Goal: Task Accomplishment & Management: Complete application form

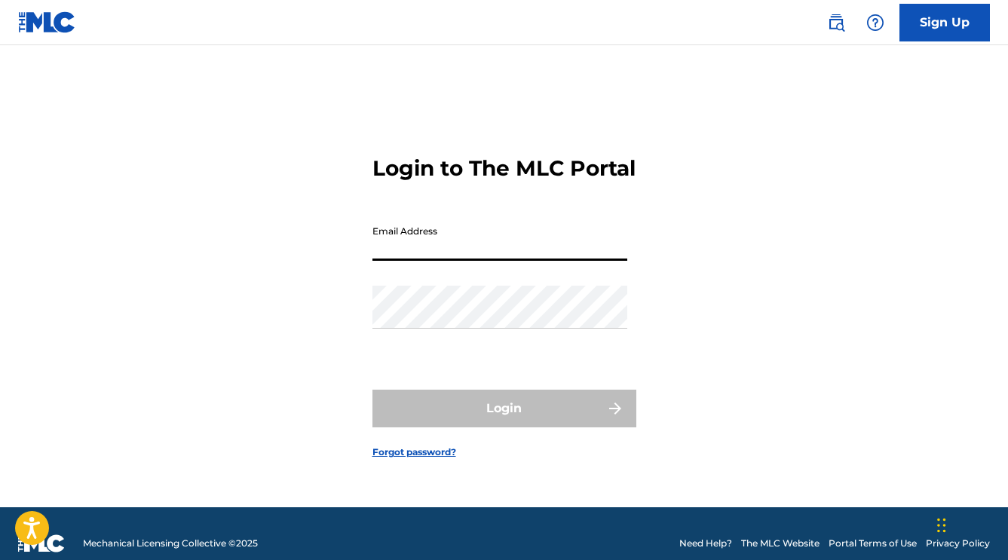
paste input "[EMAIL_ADDRESS][DOMAIN_NAME]"
type input "[EMAIL_ADDRESS][DOMAIN_NAME]"
click at [536, 345] on div "Password" at bounding box center [499, 320] width 255 height 68
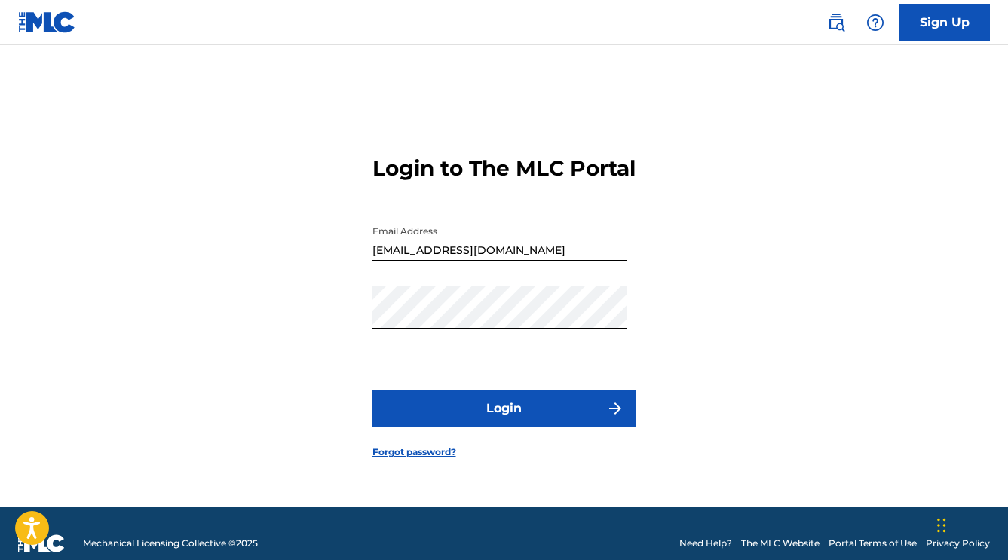
click at [544, 420] on button "Login" at bounding box center [504, 409] width 264 height 38
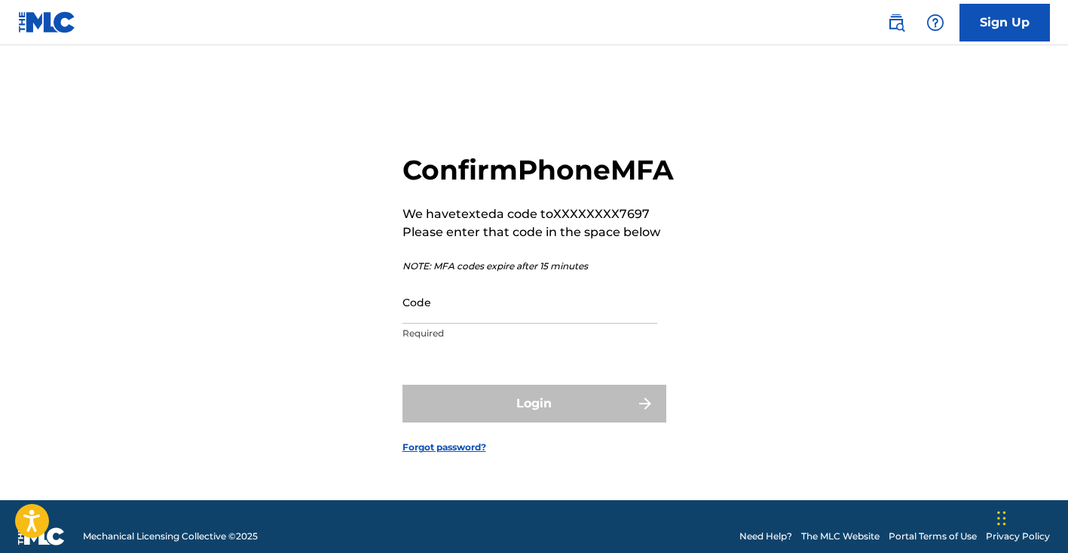
click at [534, 323] on input "Code" at bounding box center [530, 301] width 255 height 43
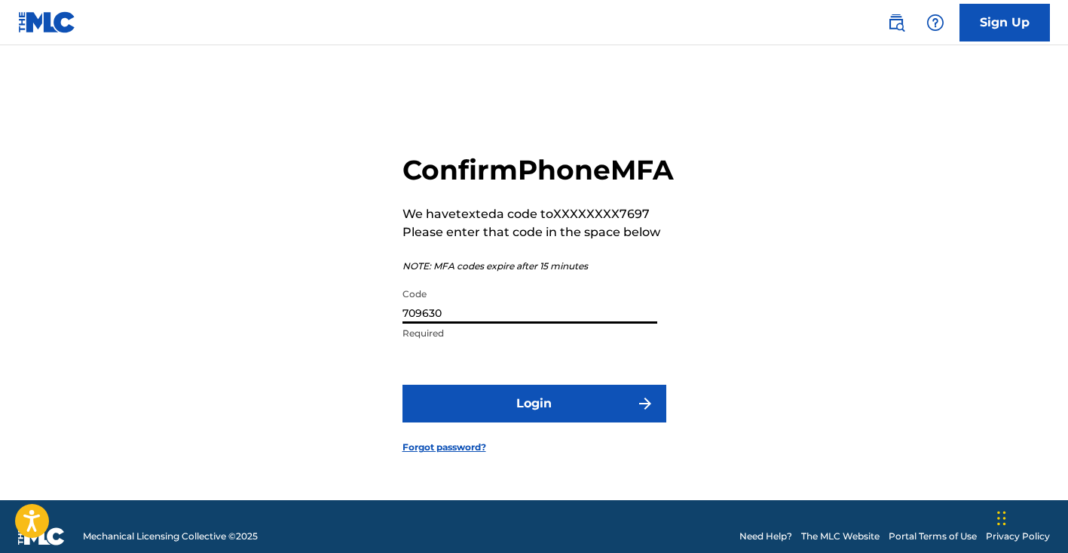
type input "709630"
click at [524, 422] on button "Login" at bounding box center [535, 404] width 264 height 38
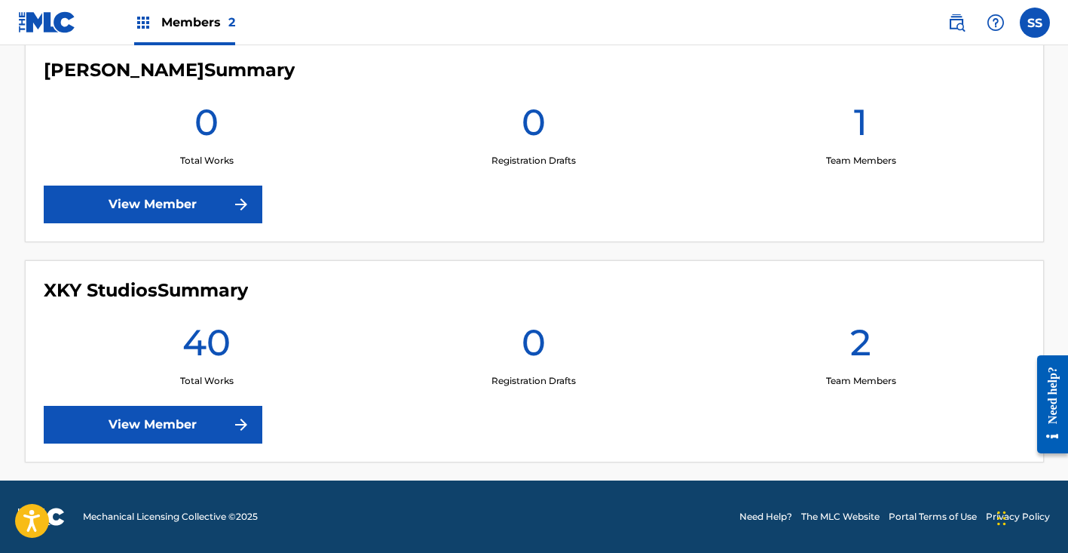
scroll to position [440, 0]
click at [193, 430] on link "View Member" at bounding box center [153, 425] width 219 height 38
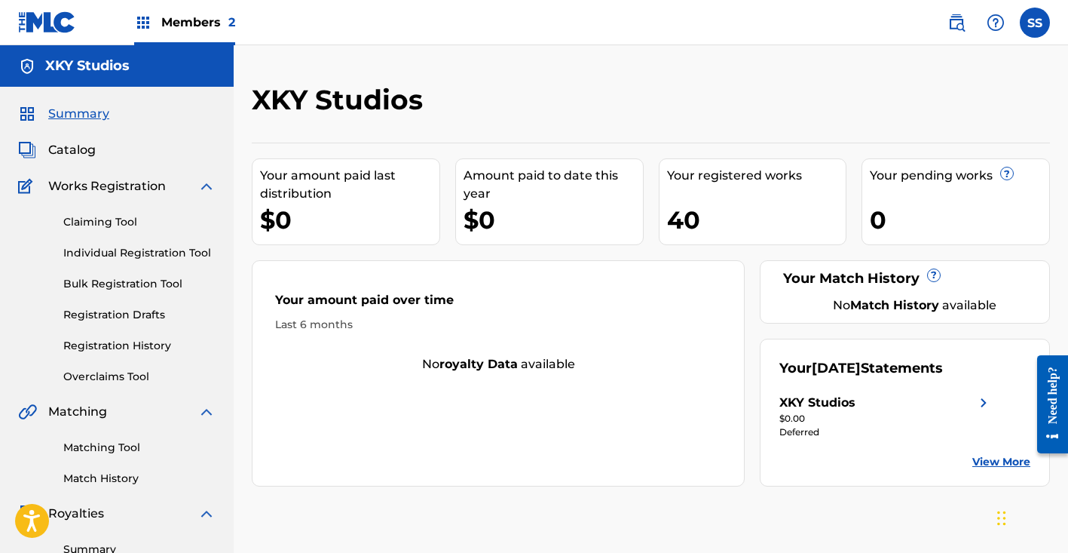
click at [909, 400] on div "XKY Studios" at bounding box center [886, 403] width 213 height 18
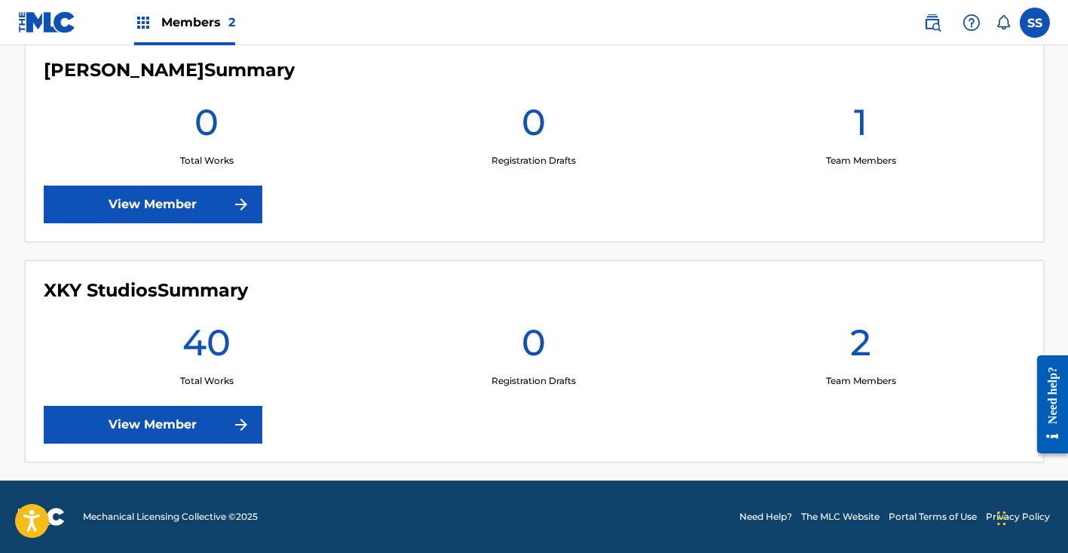
scroll to position [440, 0]
click at [192, 422] on link "View Member" at bounding box center [153, 425] width 219 height 38
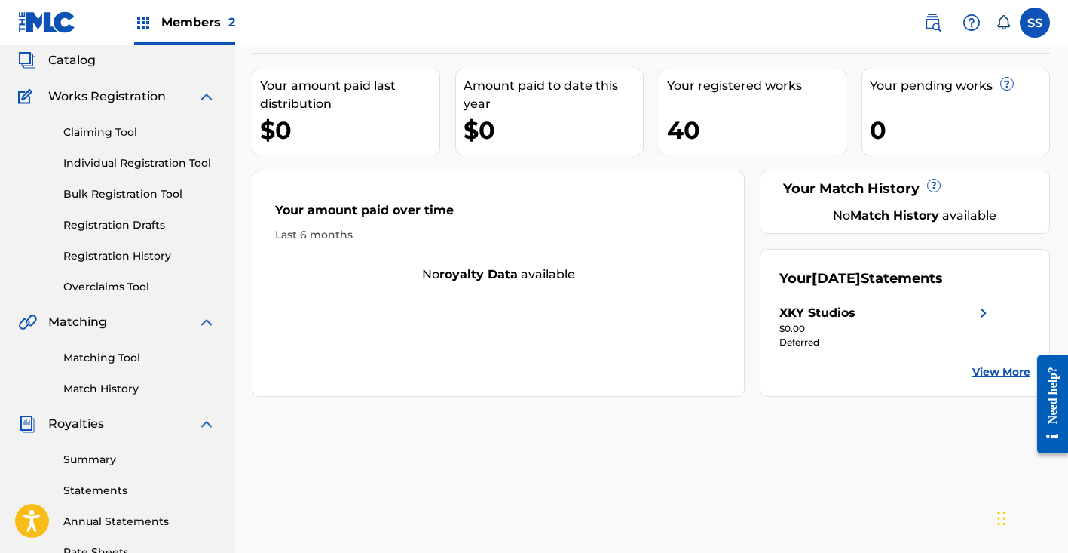
scroll to position [140, 0]
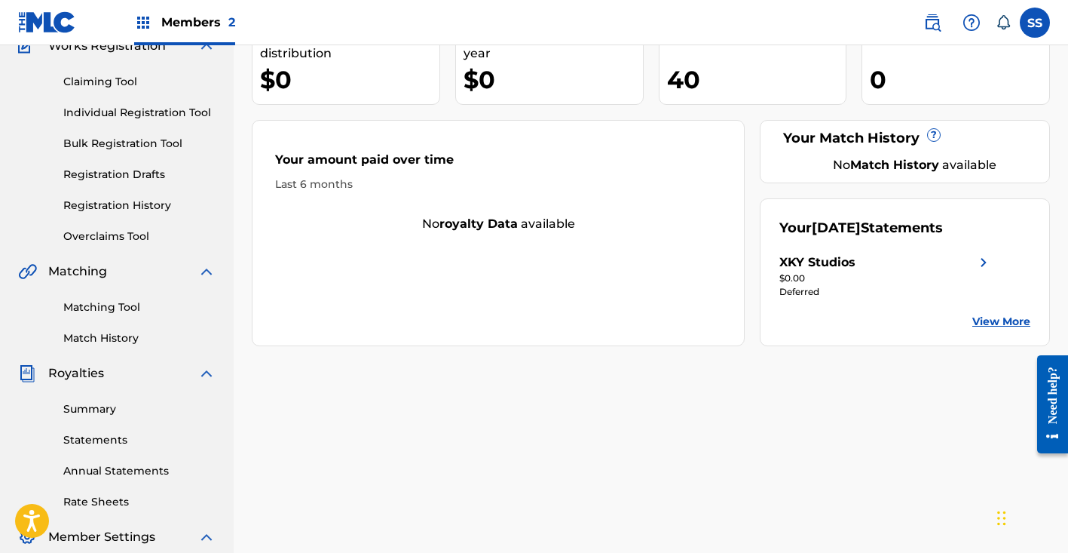
click at [109, 443] on link "Statements" at bounding box center [139, 440] width 152 height 16
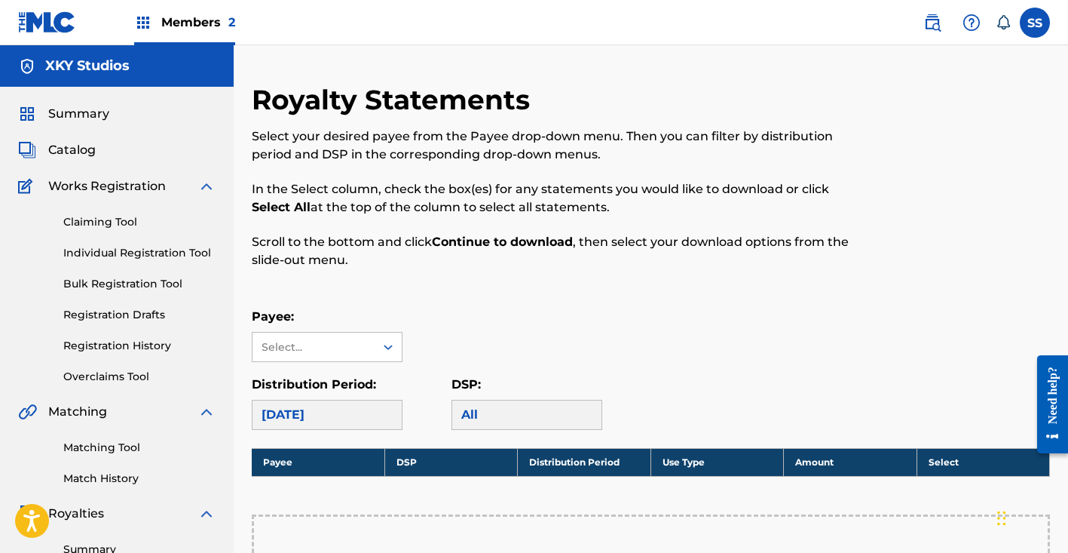
scroll to position [184, 0]
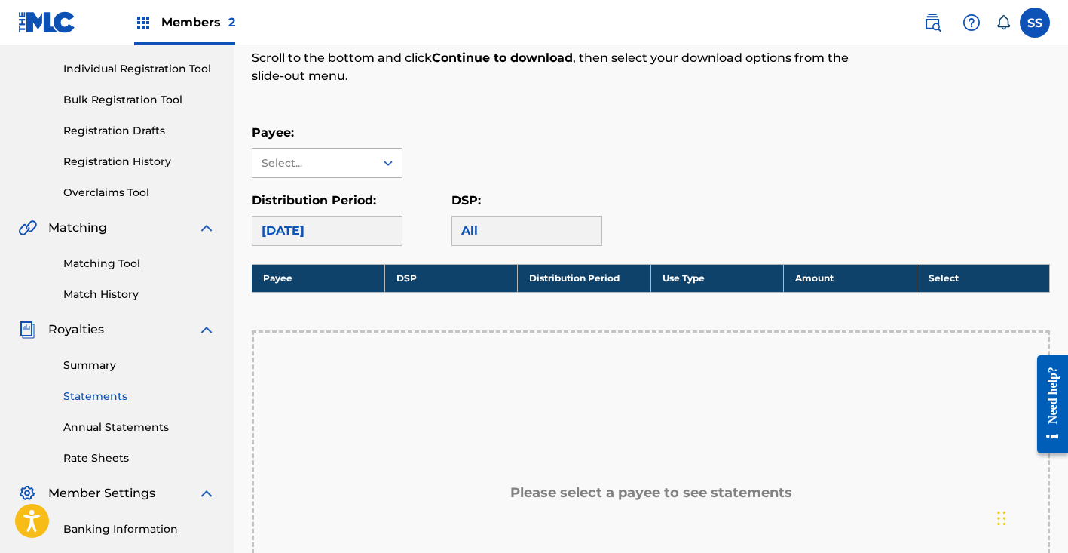
click at [320, 151] on div "Select..." at bounding box center [314, 163] width 122 height 29
click at [350, 195] on div "XKY Studios" at bounding box center [327, 197] width 149 height 38
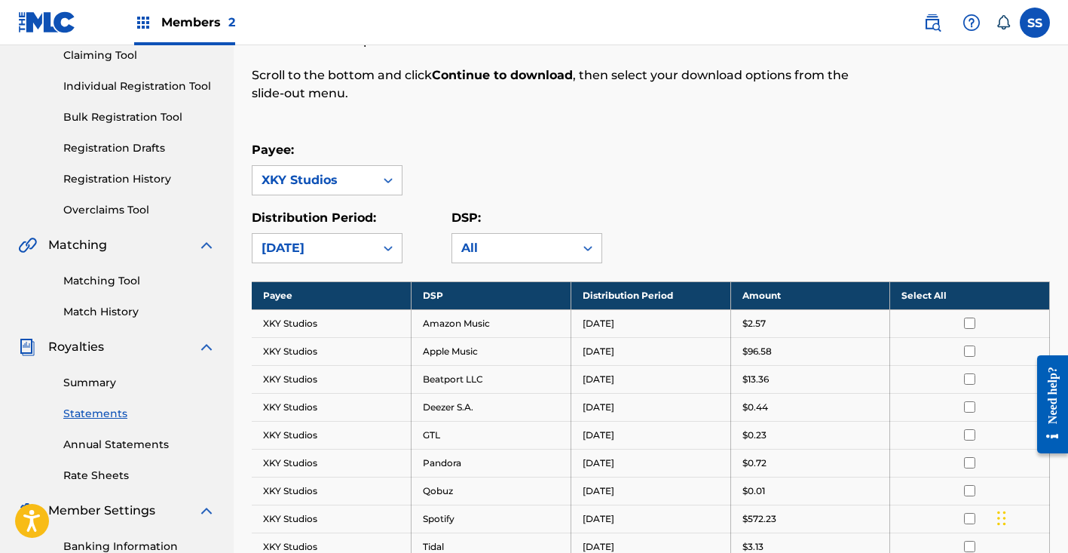
scroll to position [164, 0]
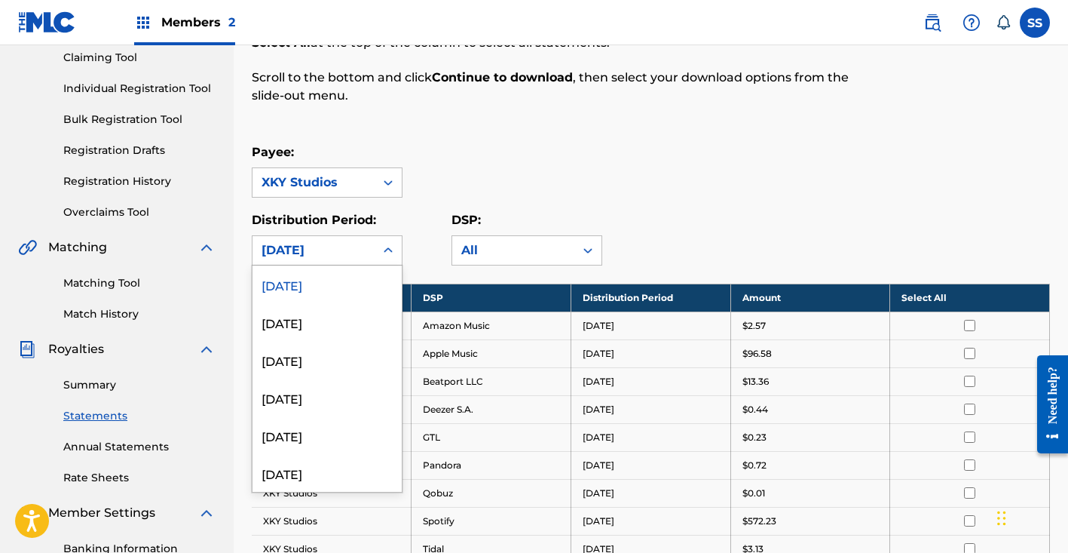
click at [346, 250] on div "[DATE]" at bounding box center [314, 250] width 104 height 18
click at [348, 326] on div "August 2025" at bounding box center [327, 322] width 149 height 38
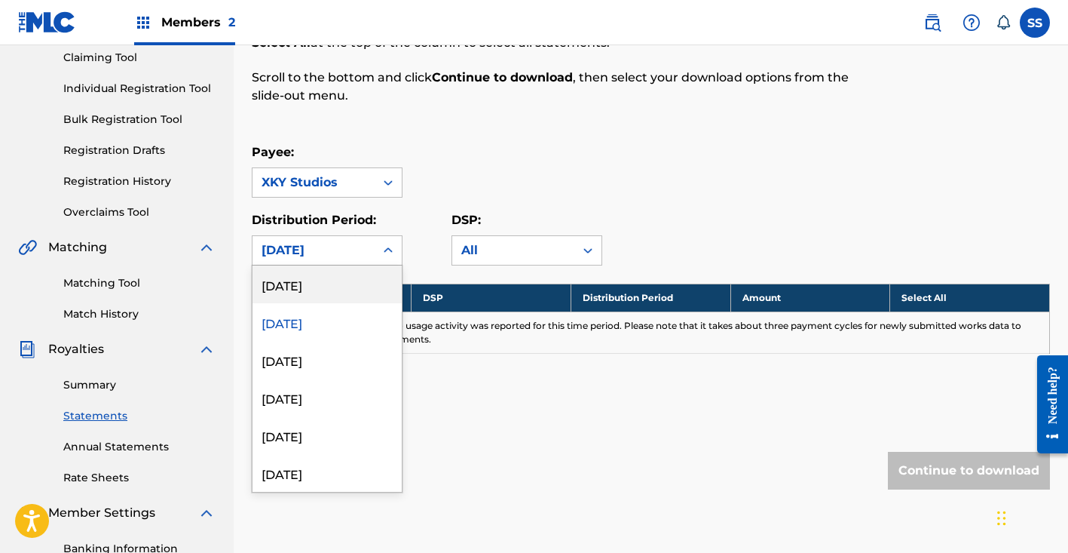
click at [338, 253] on div "August 2025" at bounding box center [314, 250] width 104 height 18
click at [341, 277] on div "[DATE]" at bounding box center [327, 284] width 149 height 38
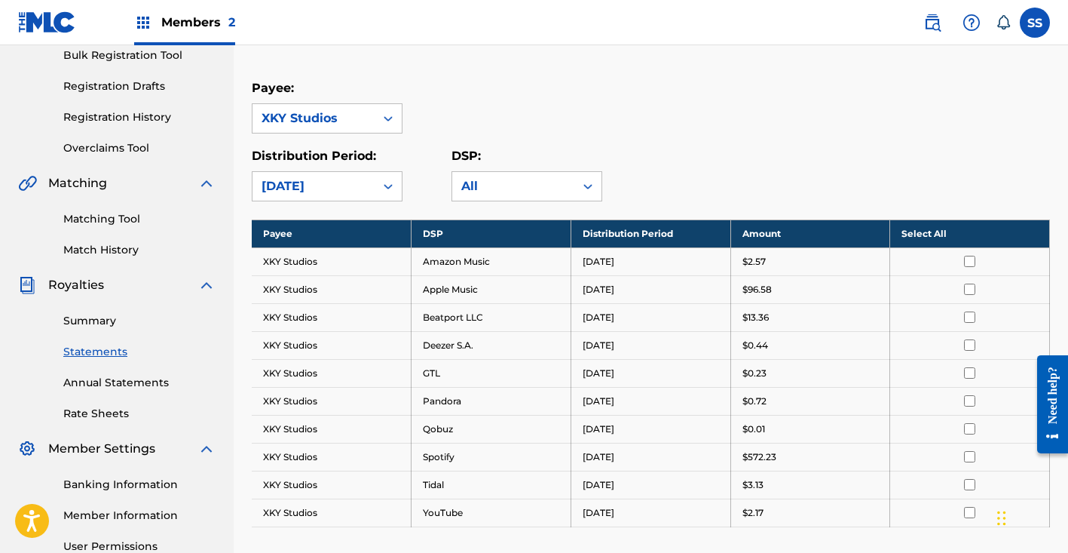
scroll to position [348, 0]
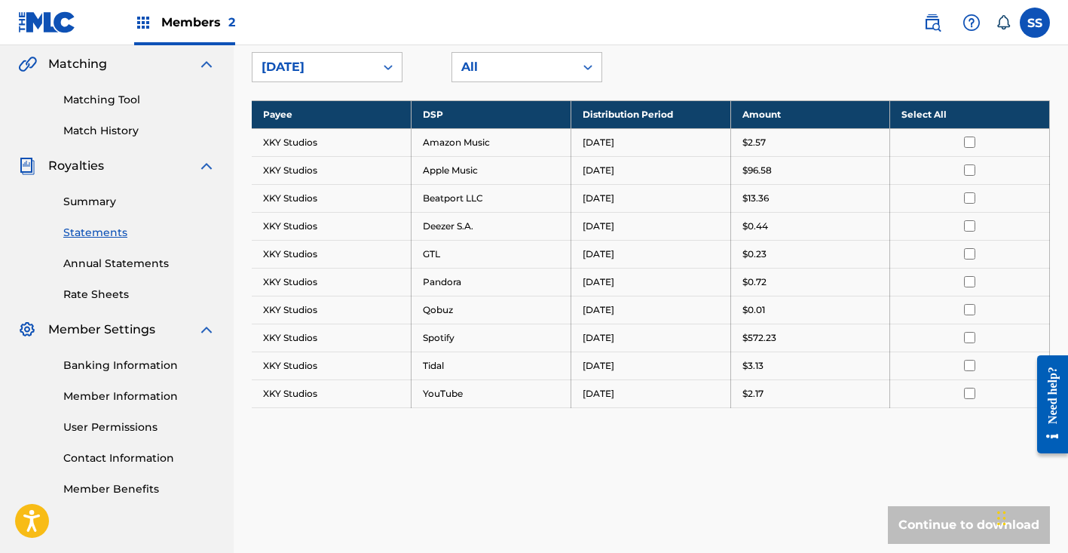
click at [914, 112] on th "Select All" at bounding box center [970, 114] width 160 height 28
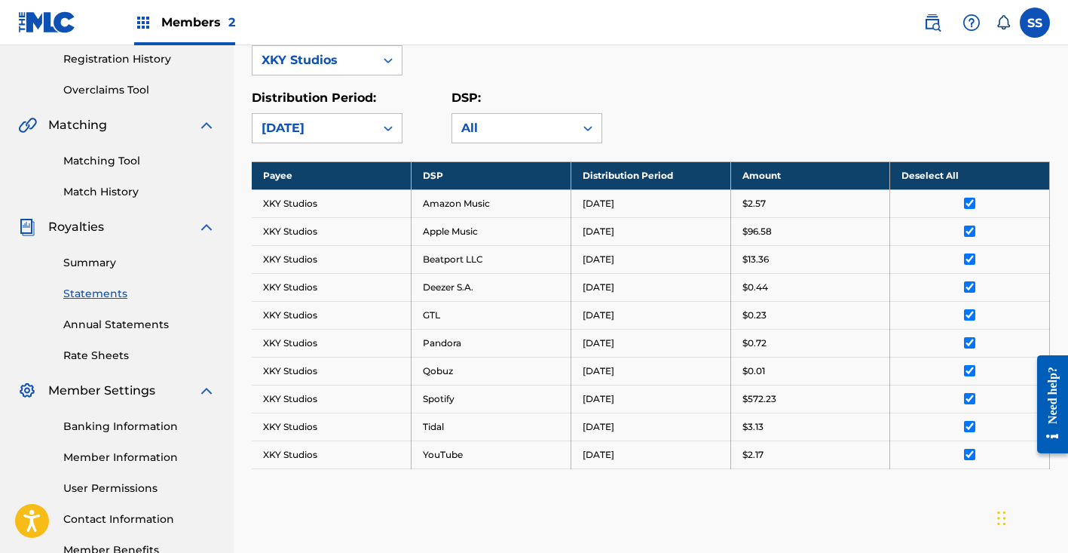
scroll to position [286, 0]
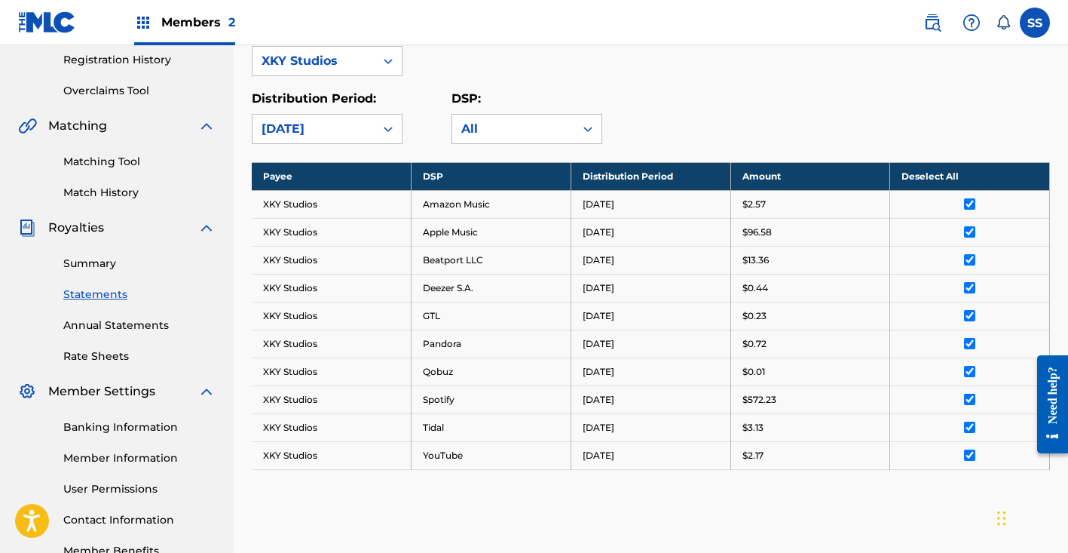
click at [99, 259] on link "Summary" at bounding box center [139, 264] width 152 height 16
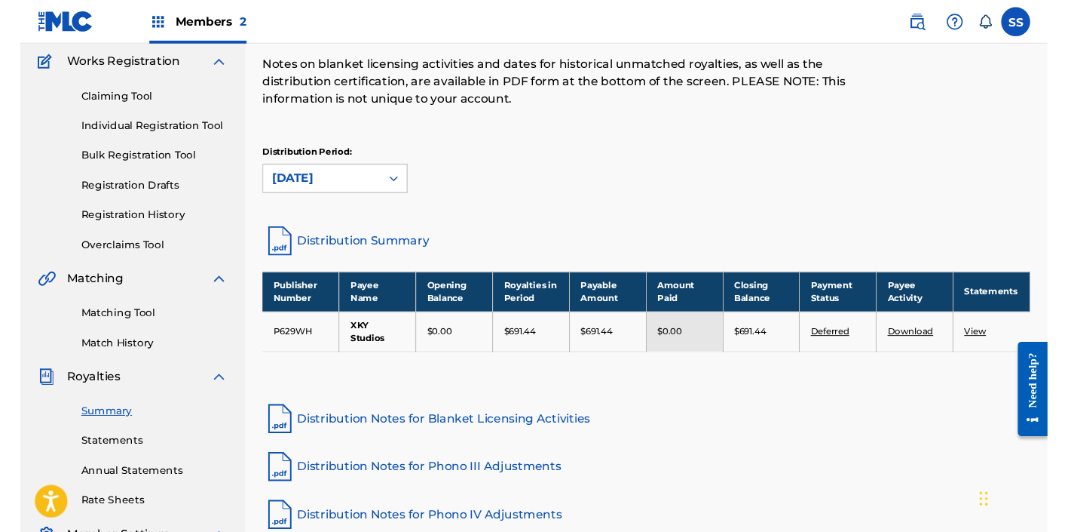
scroll to position [130, 0]
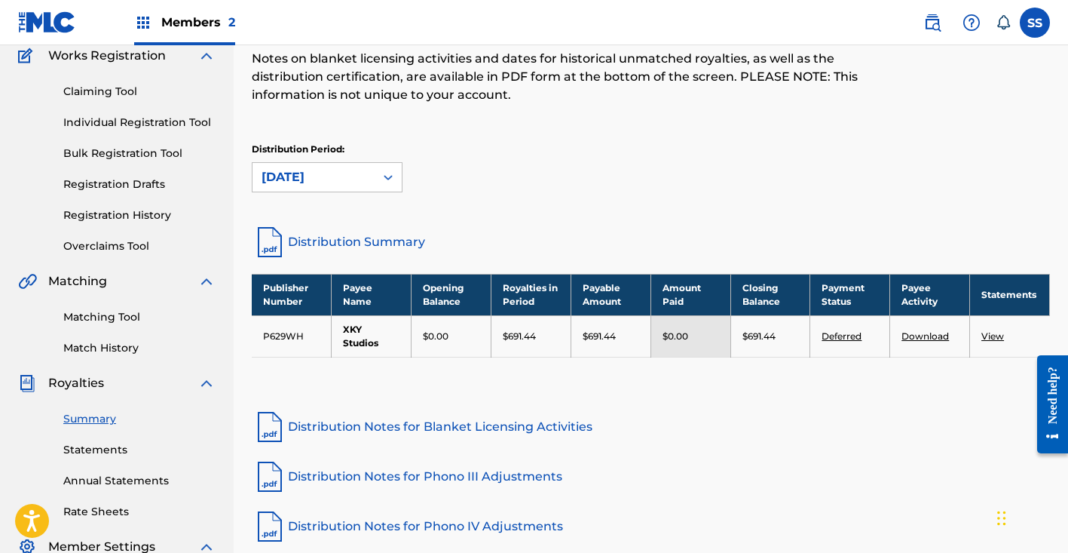
click at [841, 336] on link "Deferred" at bounding box center [842, 335] width 40 height 11
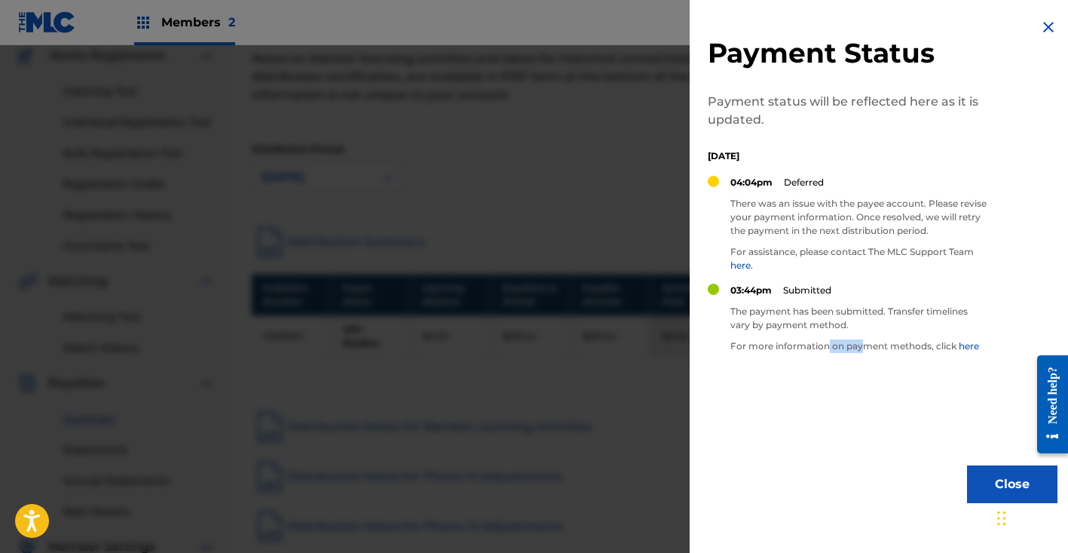
drag, startPoint x: 865, startPoint y: 348, endPoint x: 829, endPoint y: 348, distance: 36.2
click at [829, 348] on p "For more information on payment methods, click here" at bounding box center [859, 346] width 256 height 14
click at [969, 347] on link "here" at bounding box center [969, 345] width 20 height 11
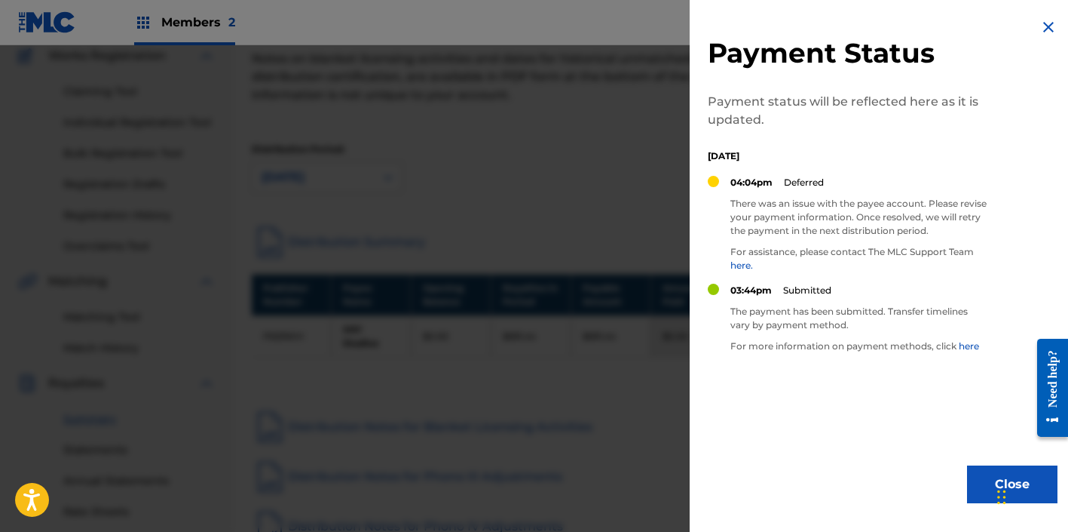
click at [255, 287] on div at bounding box center [534, 311] width 1068 height 532
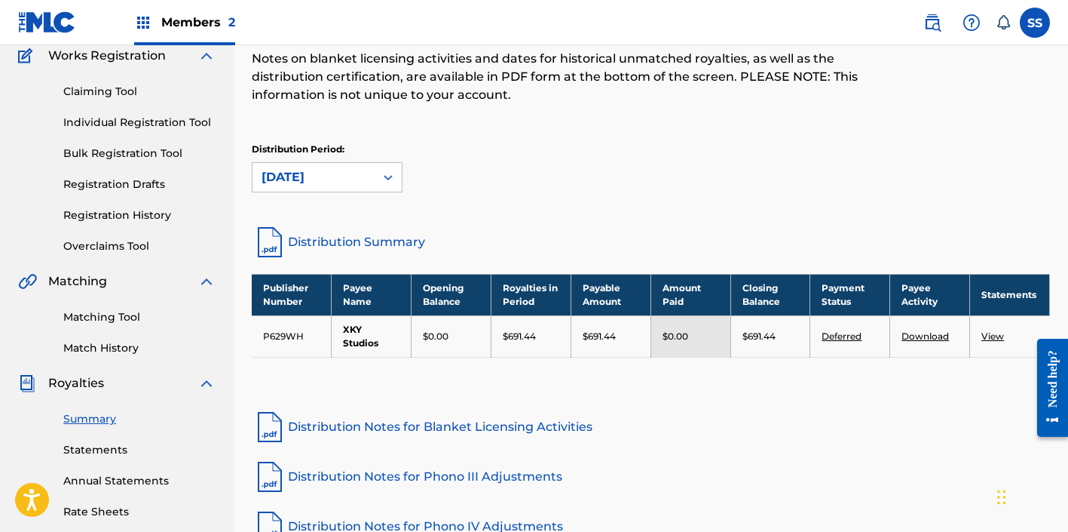
scroll to position [374, 0]
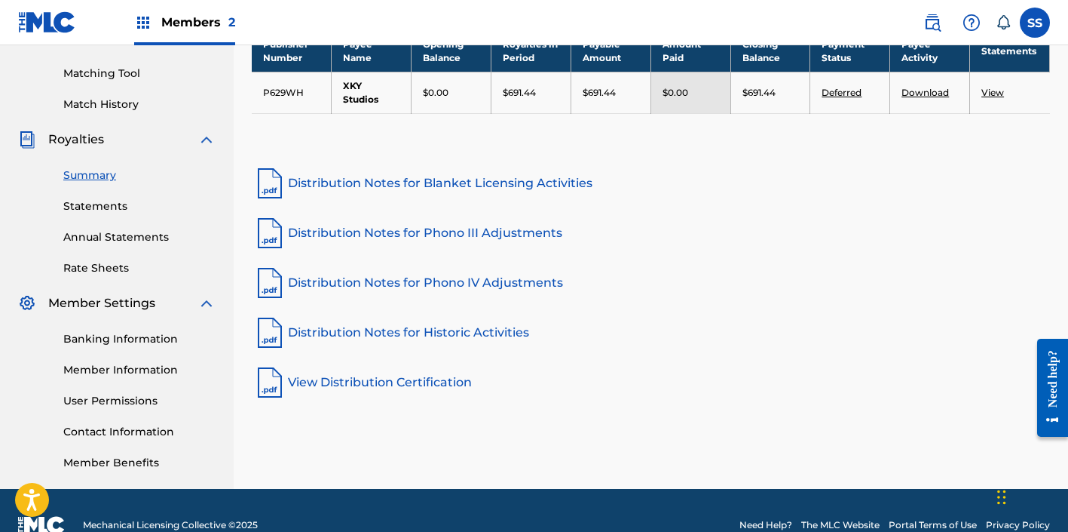
click at [127, 342] on link "Banking Information" at bounding box center [139, 339] width 152 height 16
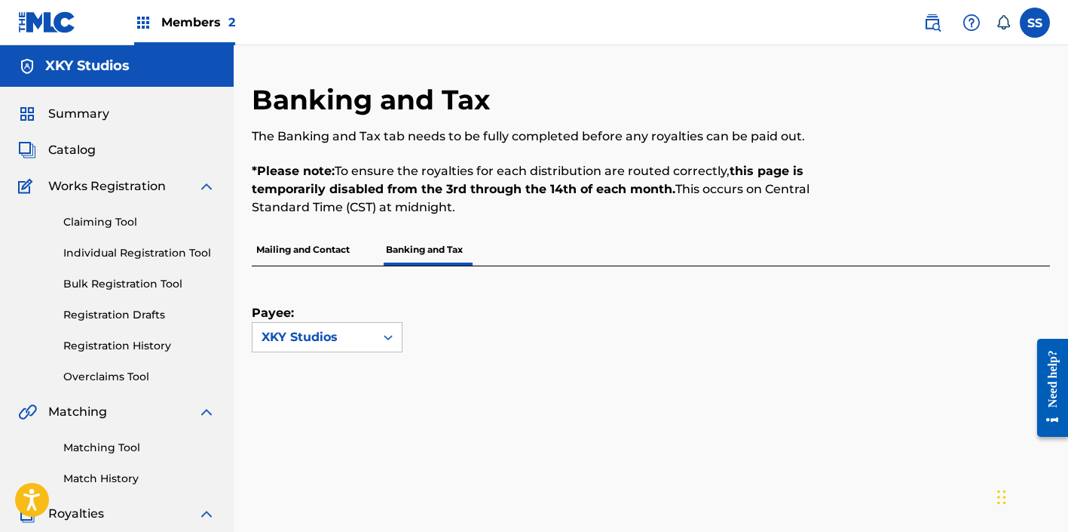
click at [302, 249] on p "Mailing and Contact" at bounding box center [303, 250] width 103 height 32
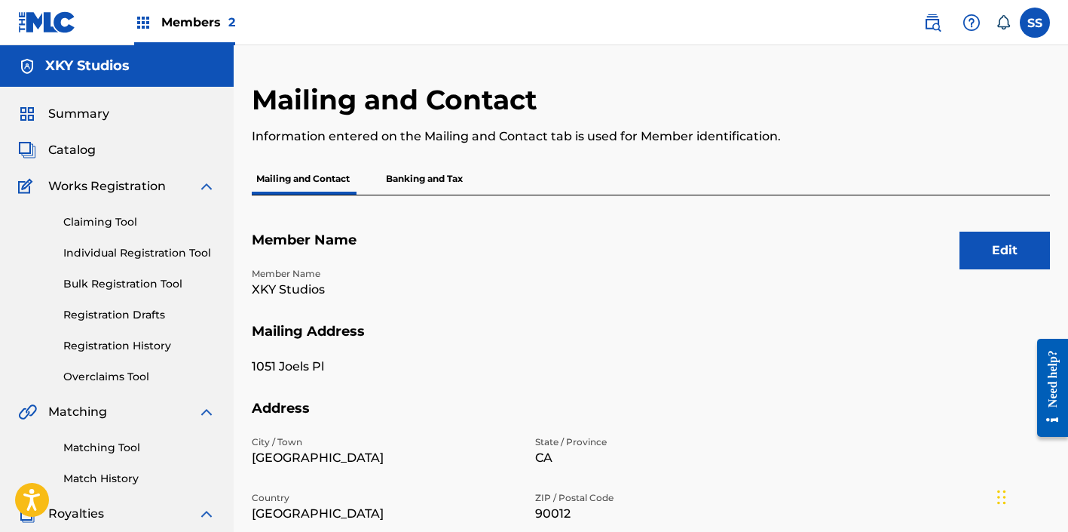
click at [122, 253] on link "Individual Registration Tool" at bounding box center [139, 253] width 152 height 16
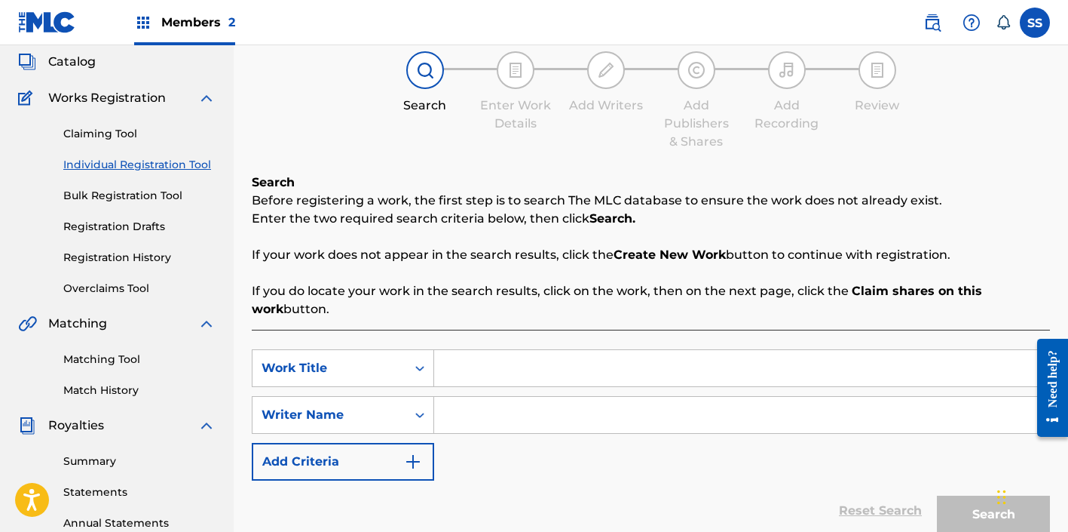
scroll to position [214, 0]
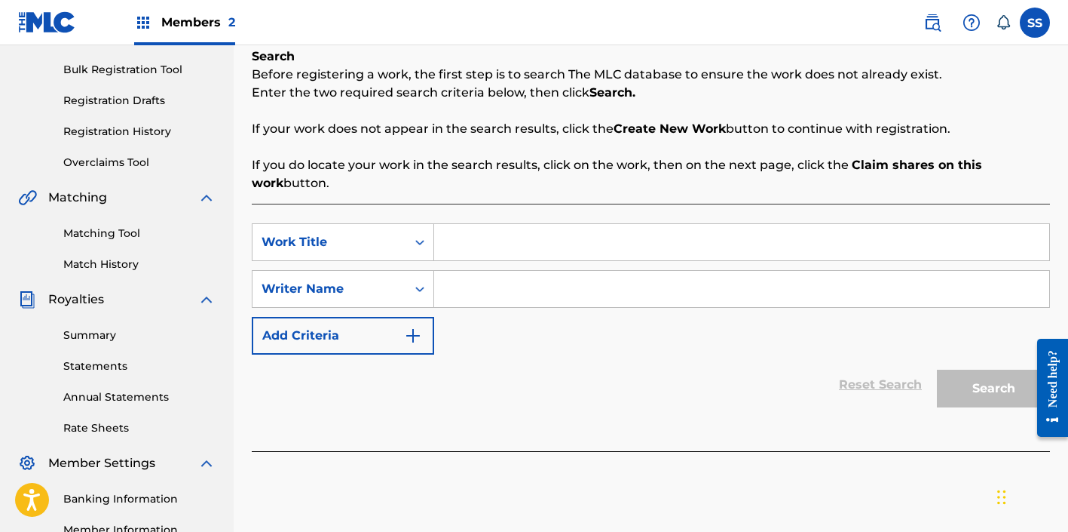
click at [500, 249] on input "Search Form" at bounding box center [741, 242] width 615 height 36
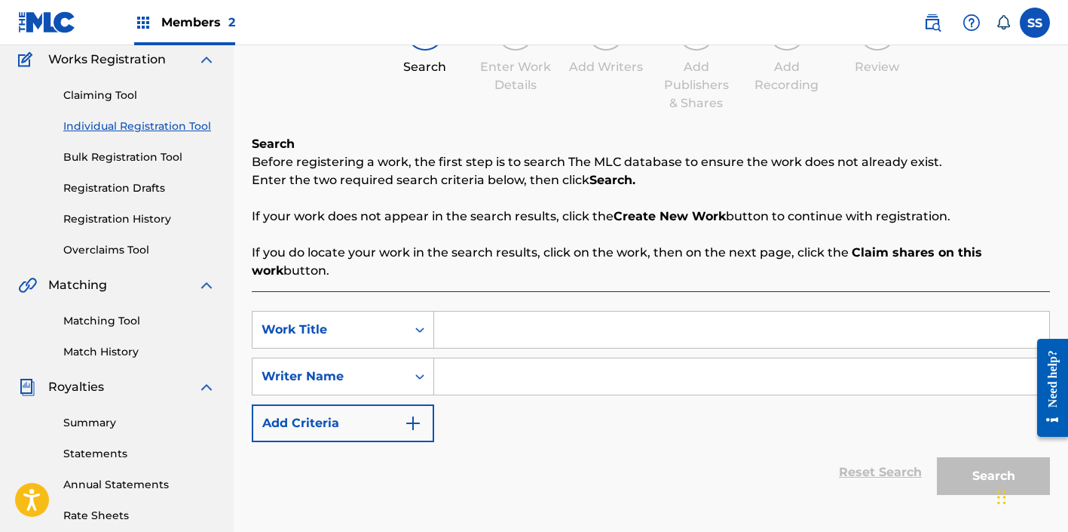
scroll to position [130, 0]
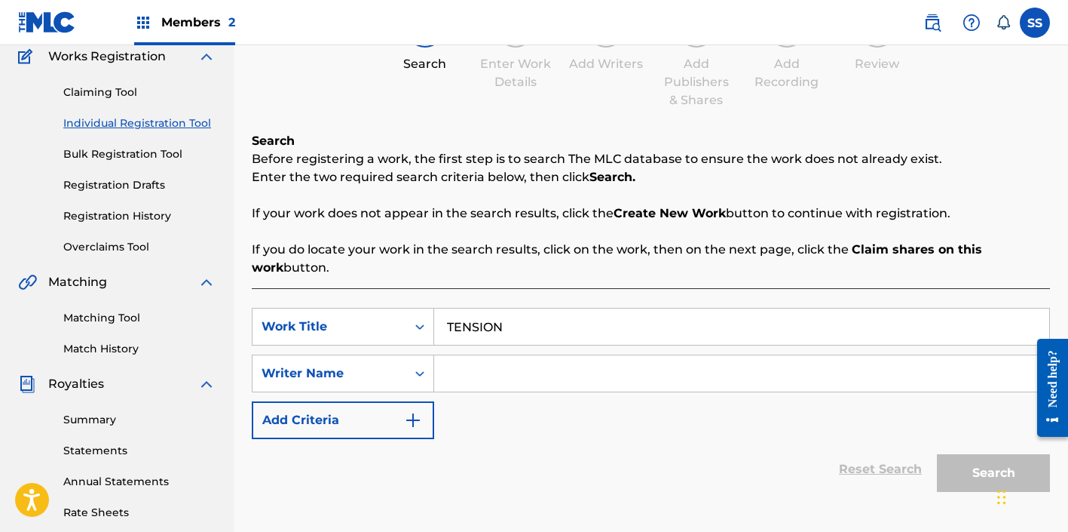
type input "TENSION"
click at [520, 378] on input "Search Form" at bounding box center [741, 373] width 615 height 36
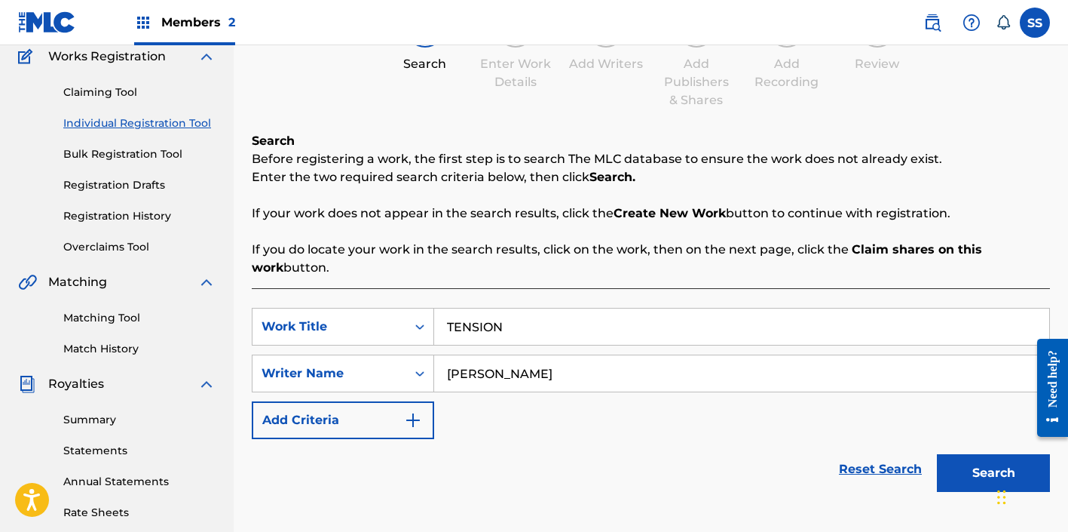
type input "[PERSON_NAME]"
click at [982, 470] on button "Search" at bounding box center [993, 473] width 113 height 38
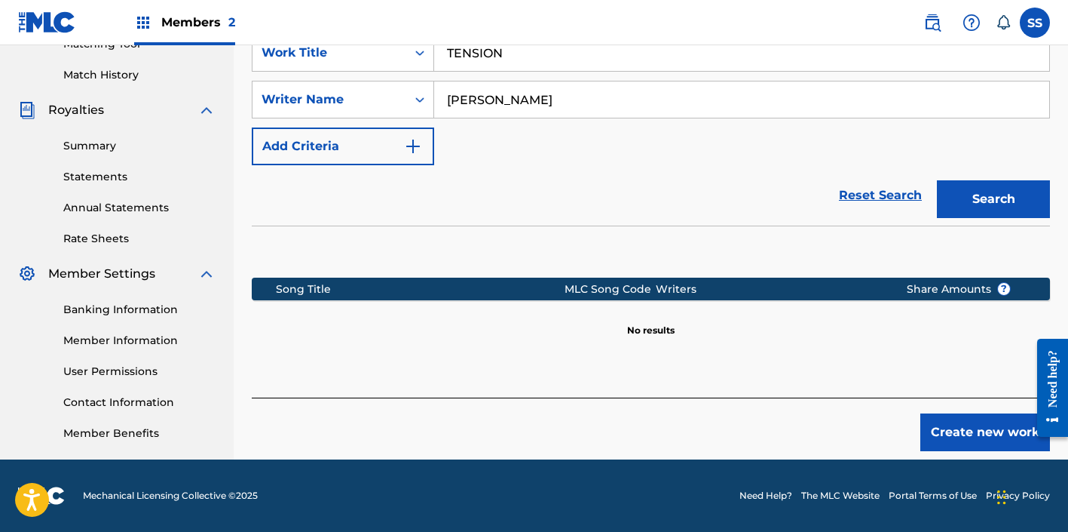
scroll to position [403, 0]
click at [943, 431] on button "Create new work" at bounding box center [986, 432] width 130 height 38
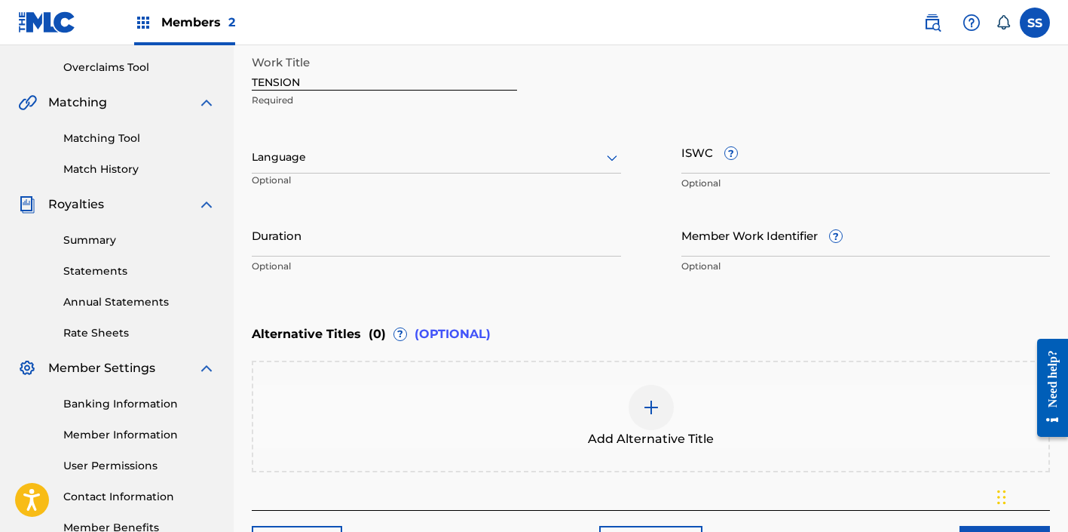
scroll to position [272, 0]
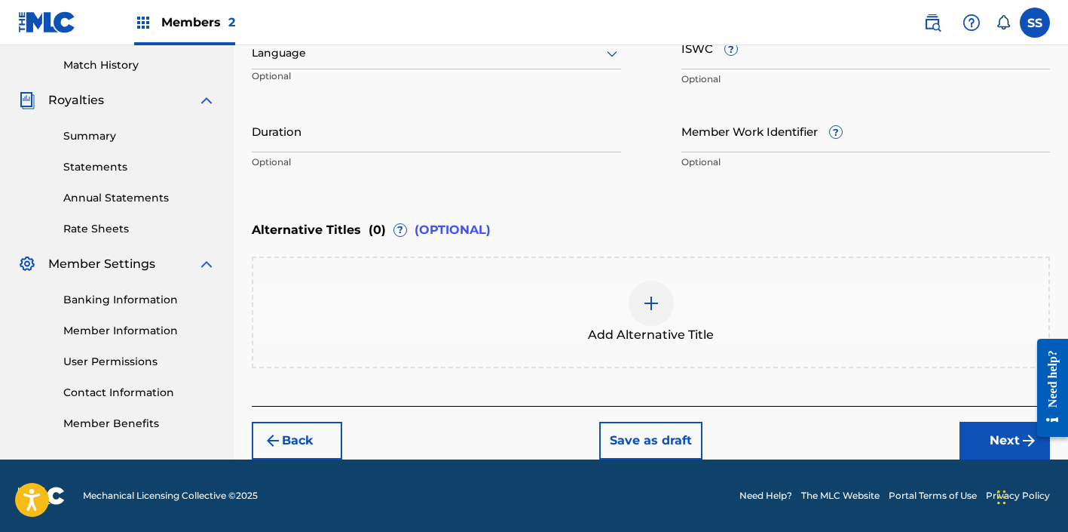
click at [988, 440] on button "Next" at bounding box center [1005, 440] width 90 height 38
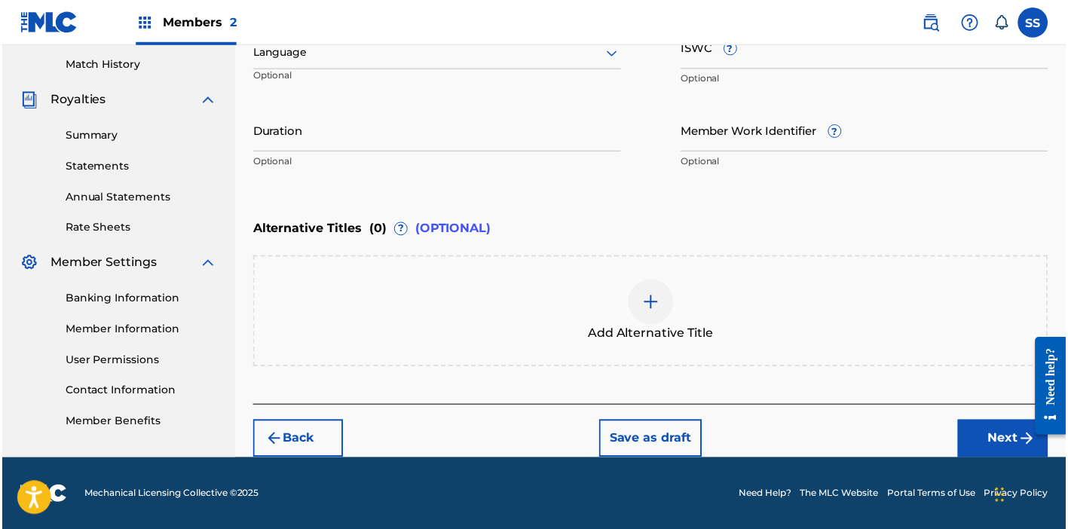
scroll to position [403, 0]
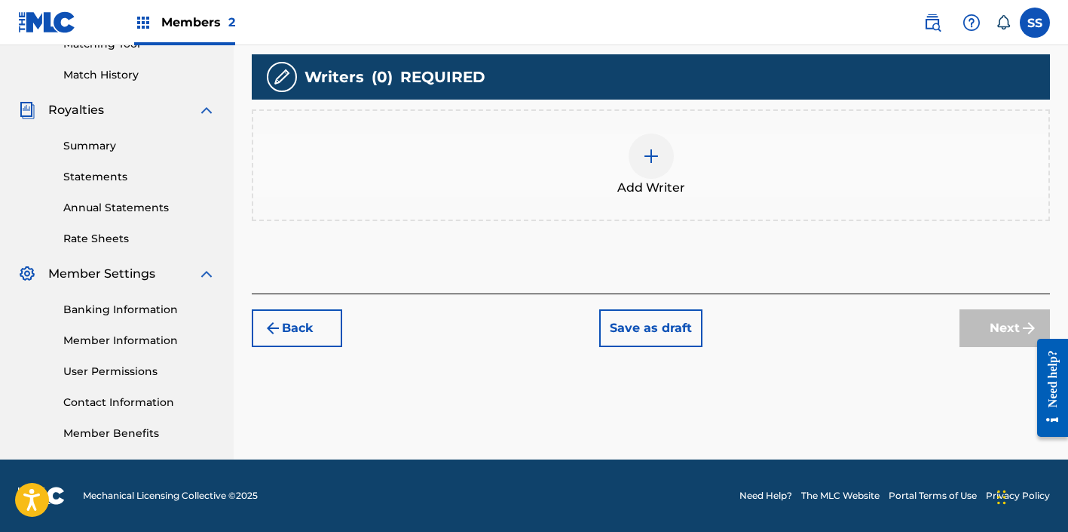
click at [658, 176] on div at bounding box center [651, 155] width 45 height 45
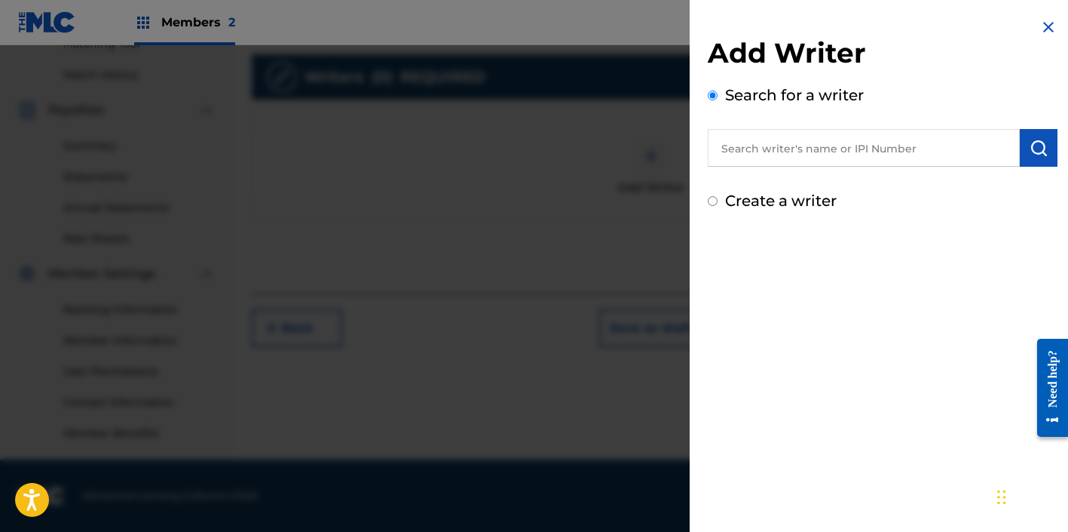
click at [804, 147] on input "text" at bounding box center [864, 148] width 312 height 38
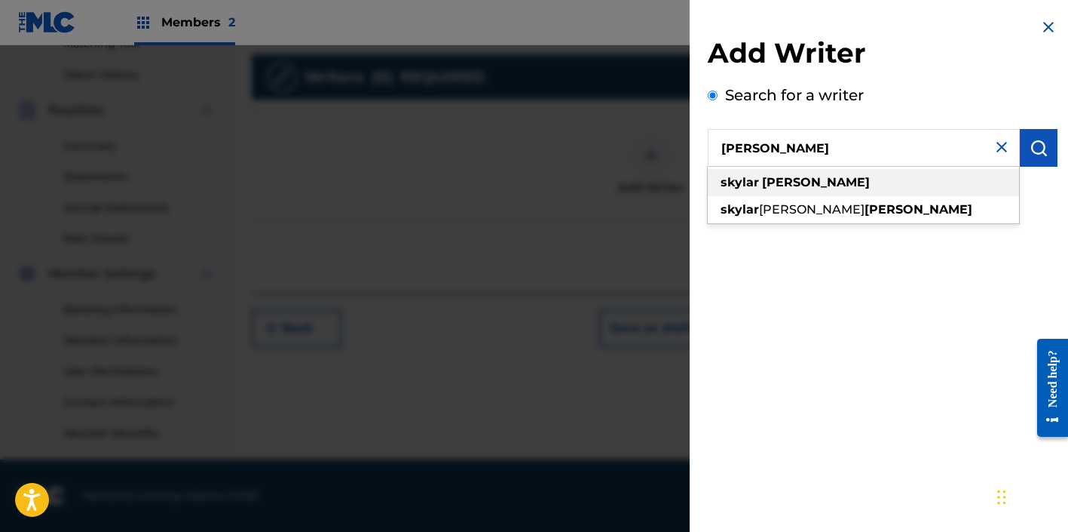
drag, startPoint x: 815, startPoint y: 174, endPoint x: 821, endPoint y: 184, distance: 11.5
click at [821, 184] on strong "steinberg" at bounding box center [816, 182] width 108 height 14
type input "skylar steinberg"
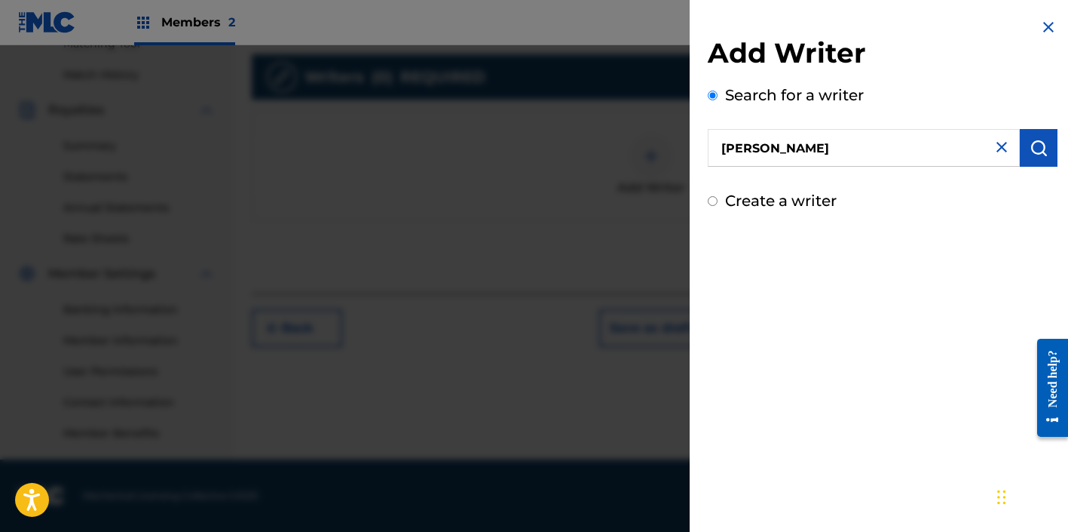
click at [1034, 154] on img "submit" at bounding box center [1039, 148] width 18 height 18
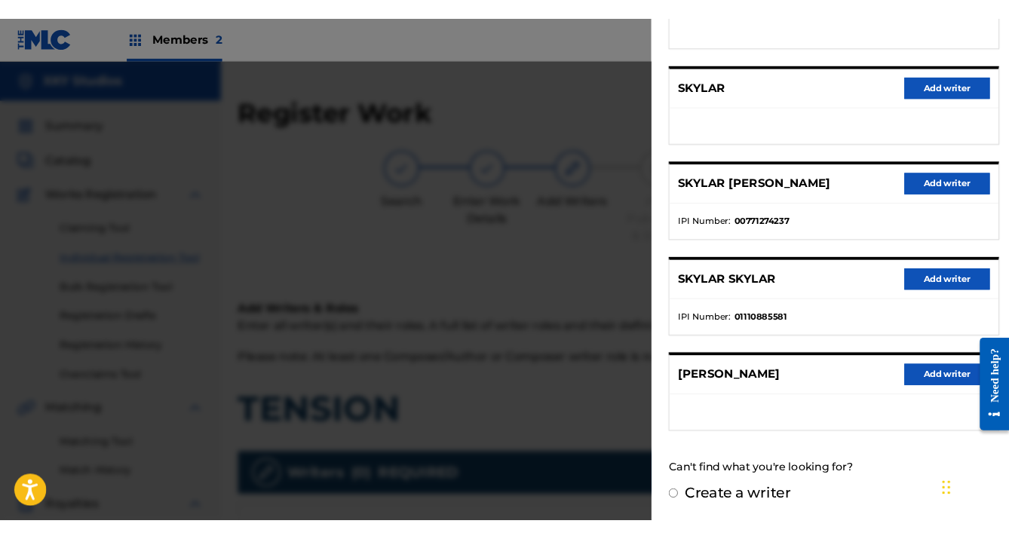
scroll to position [241, 0]
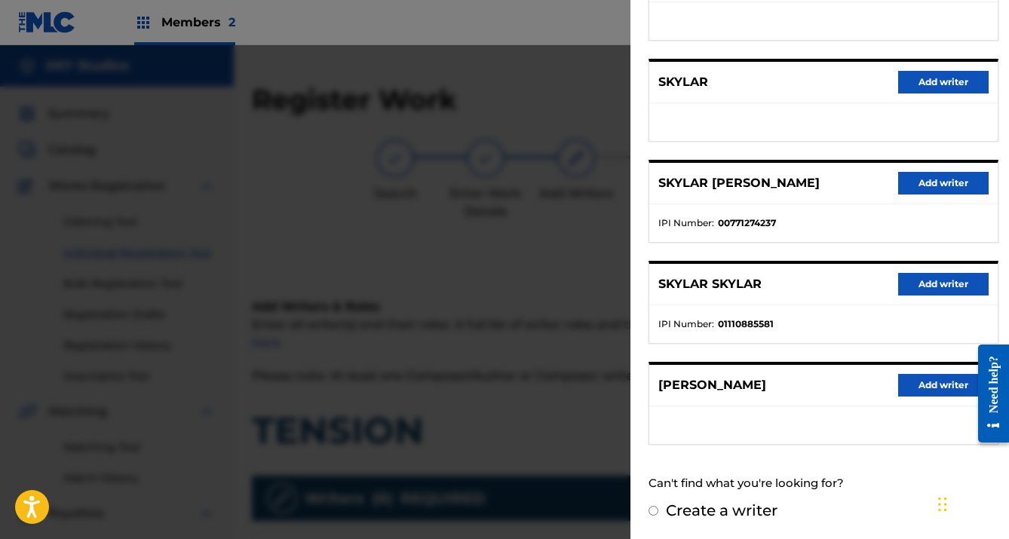
click at [953, 183] on button "Add writer" at bounding box center [943, 183] width 90 height 23
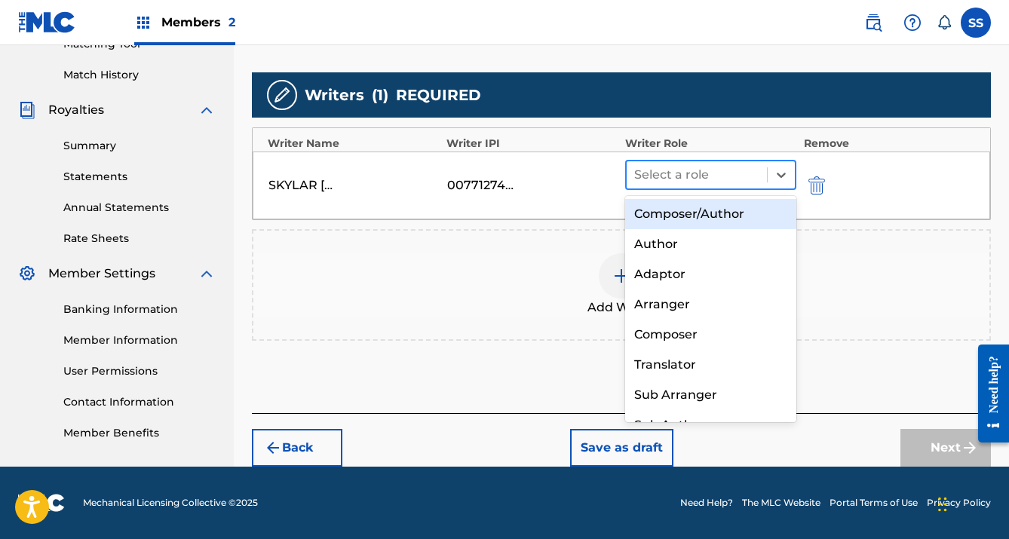
click at [697, 176] on div at bounding box center [696, 174] width 125 height 21
click at [701, 219] on div "Composer/Author" at bounding box center [710, 214] width 171 height 30
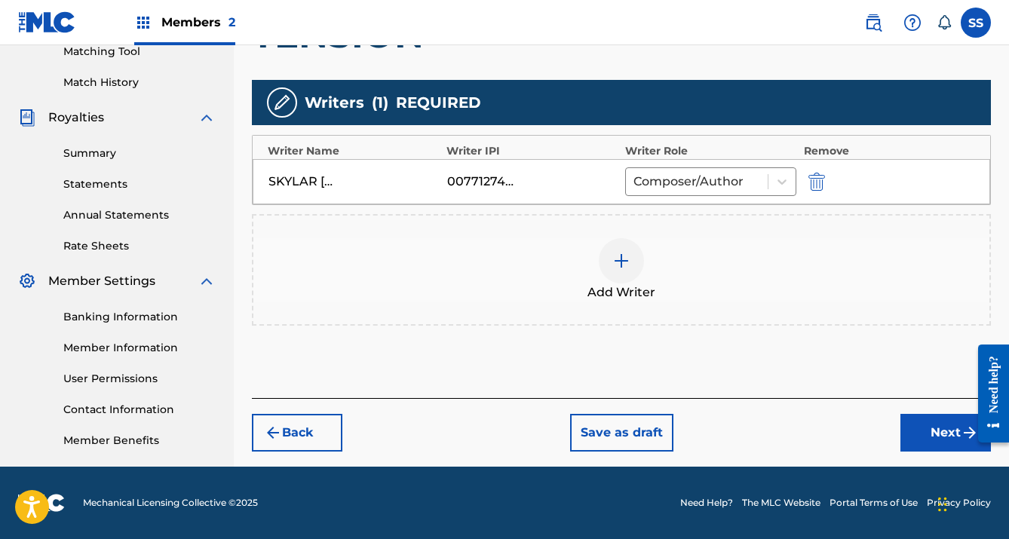
click at [607, 286] on span "Add Writer" at bounding box center [621, 292] width 68 height 18
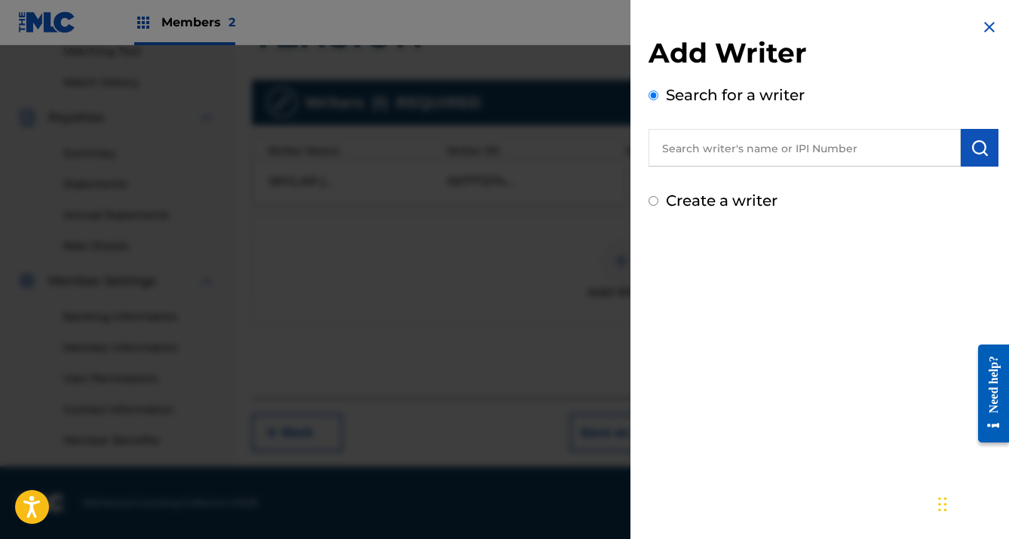
click at [793, 155] on input "text" at bounding box center [804, 148] width 312 height 38
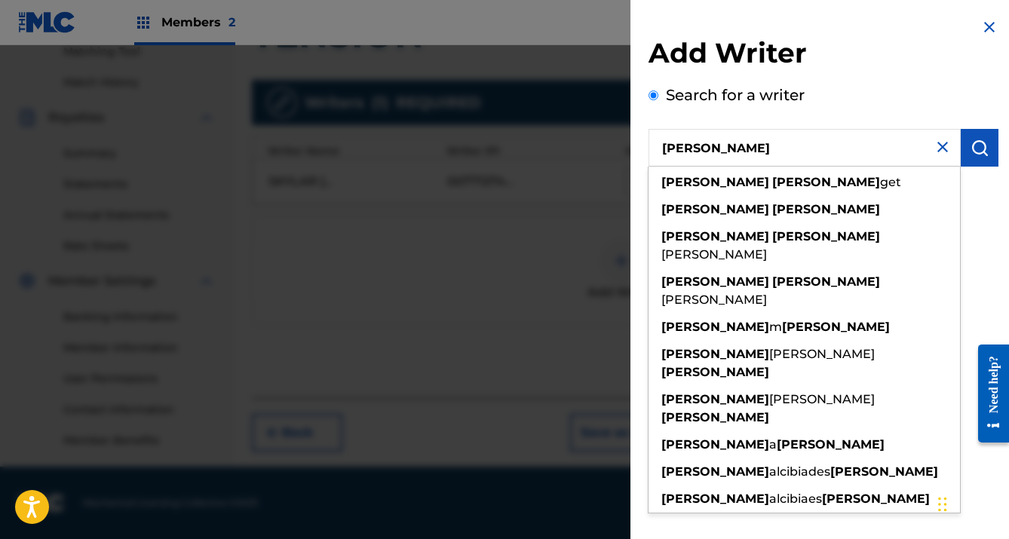
type input "Jonathan santana"
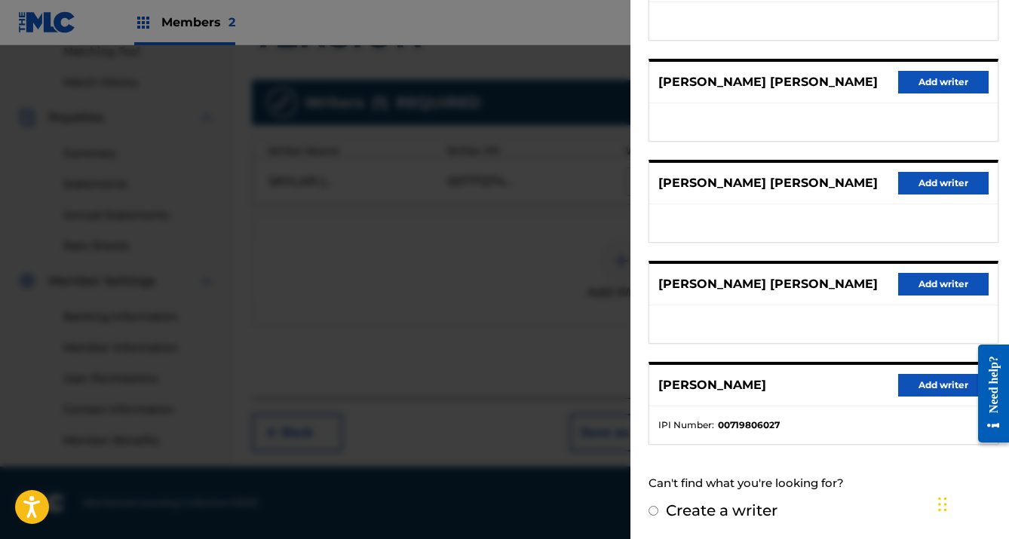
click at [933, 384] on button "Add writer" at bounding box center [943, 385] width 90 height 23
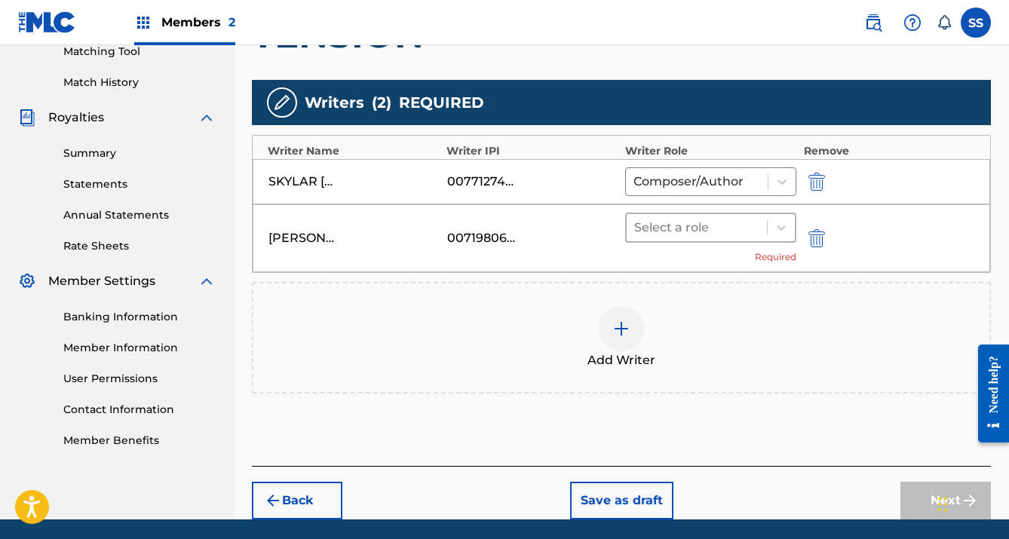
click at [715, 224] on div at bounding box center [696, 227] width 125 height 21
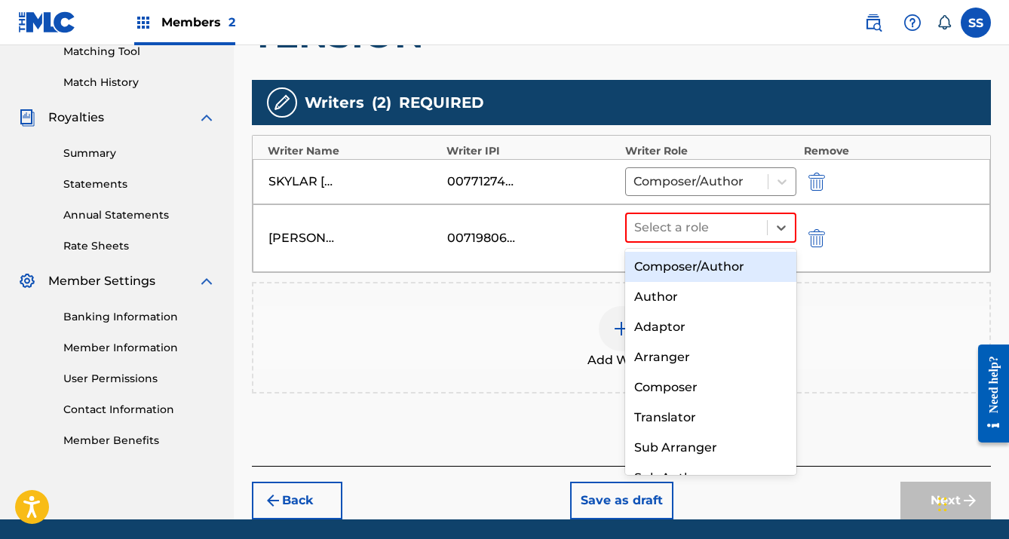
click at [720, 271] on div "Composer/Author" at bounding box center [710, 267] width 171 height 30
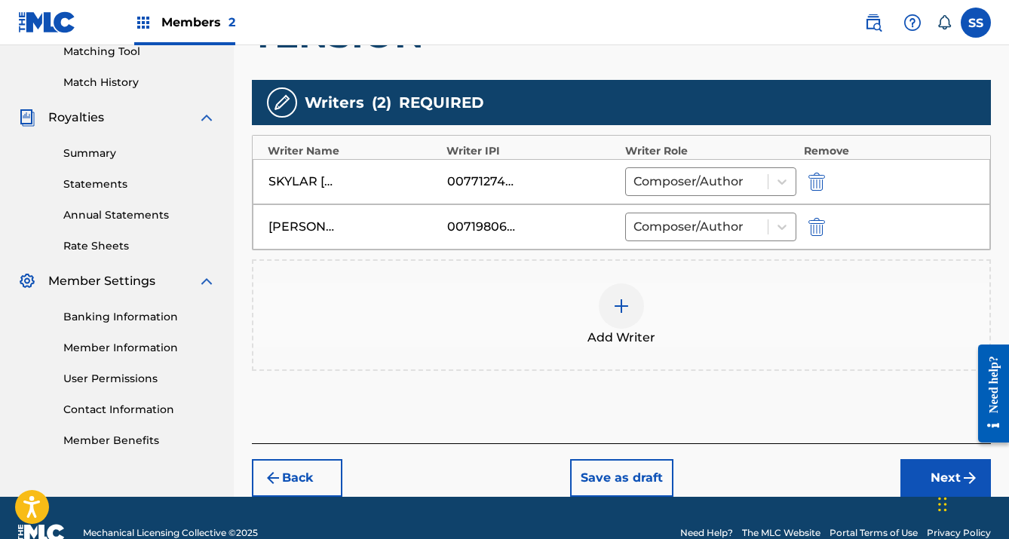
click at [929, 471] on button "Next" at bounding box center [945, 478] width 90 height 38
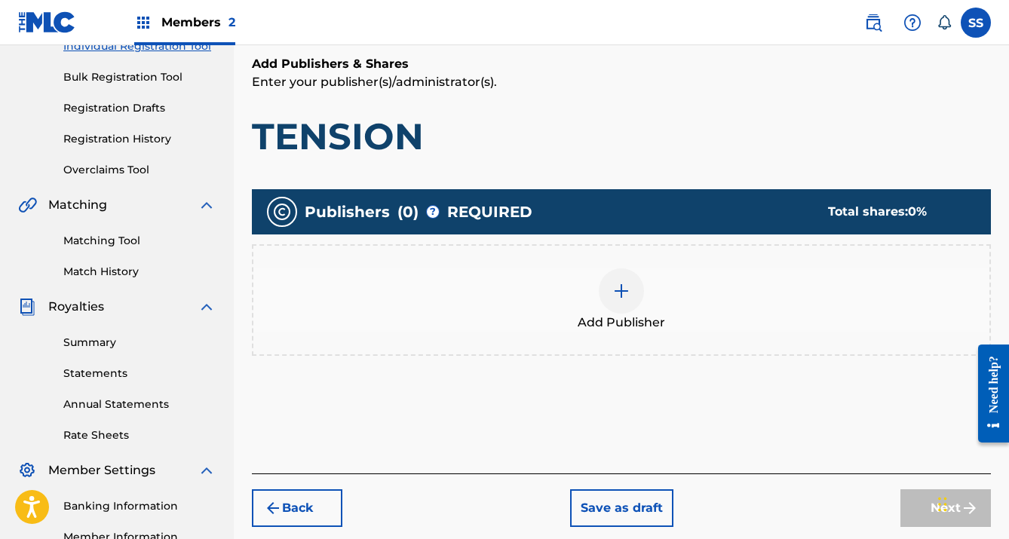
scroll to position [209, 0]
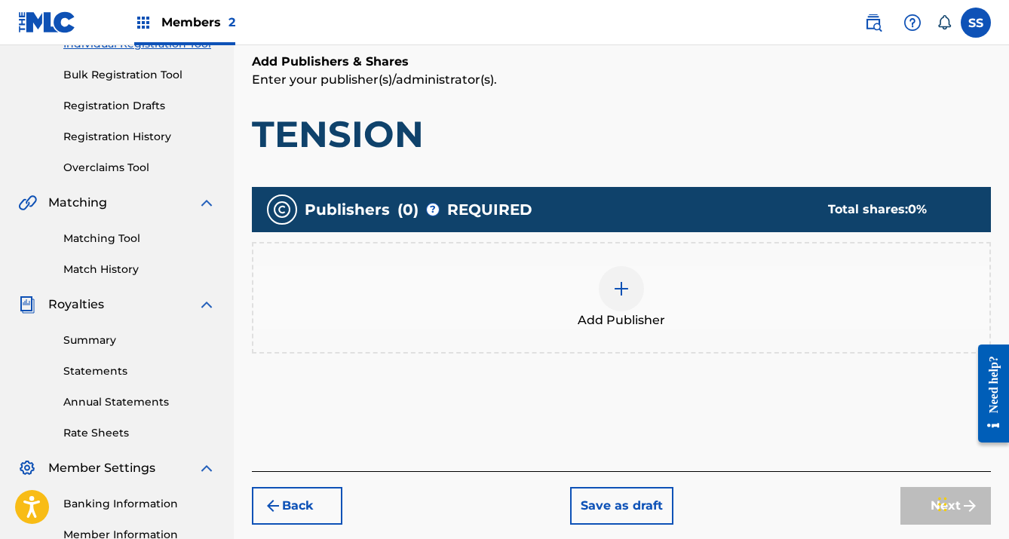
click at [616, 323] on span "Add Publisher" at bounding box center [621, 320] width 87 height 18
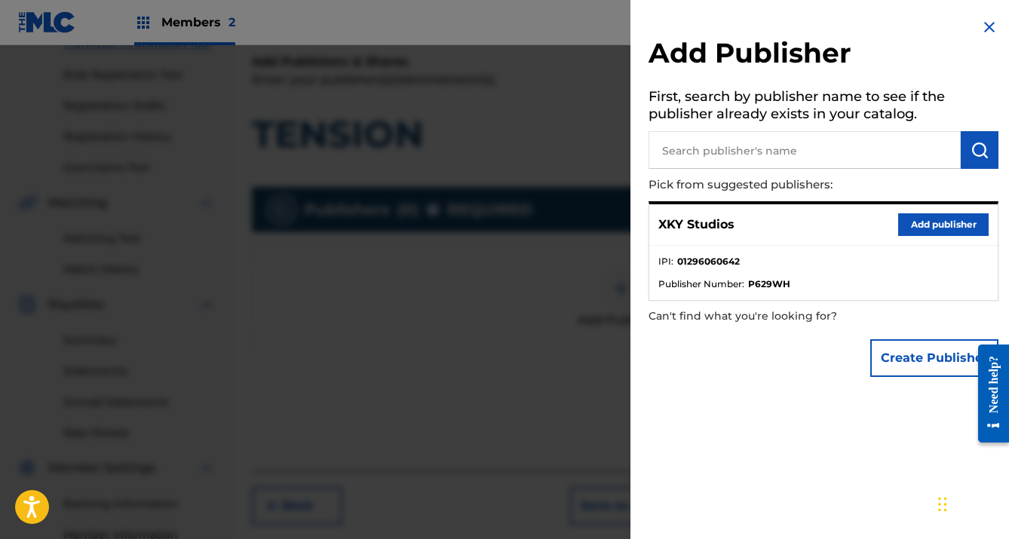
click at [924, 222] on button "Add publisher" at bounding box center [943, 224] width 90 height 23
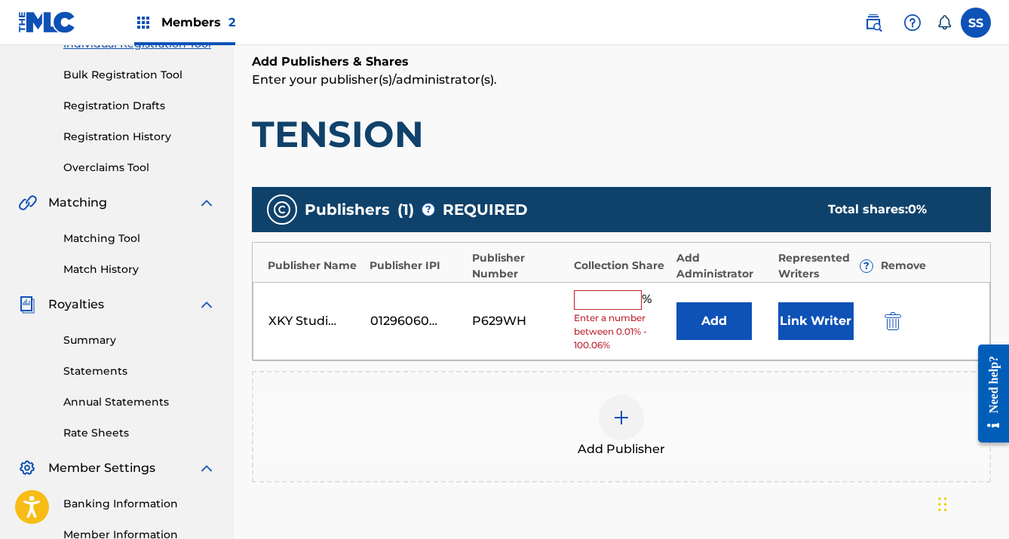
click at [607, 299] on input "text" at bounding box center [608, 300] width 68 height 20
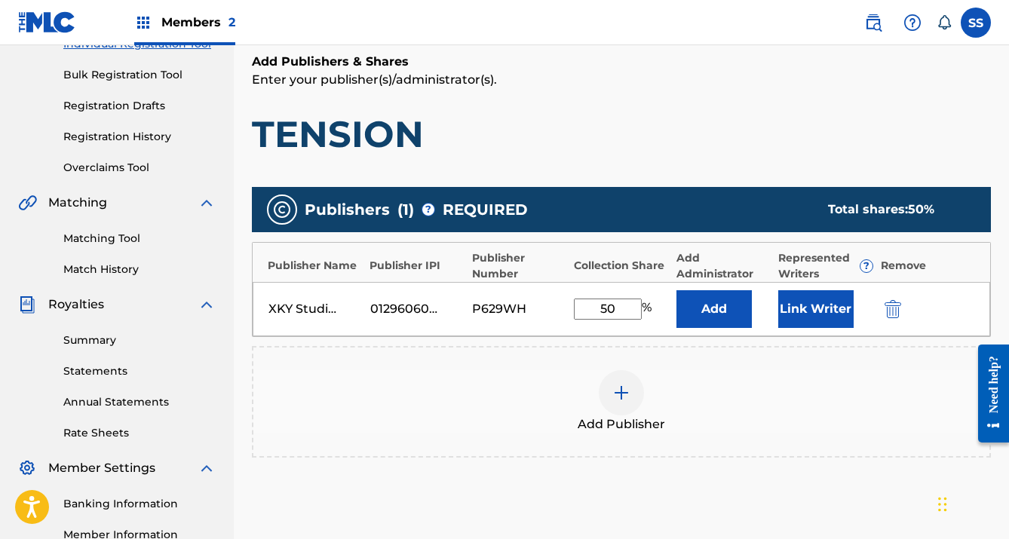
type input "50"
click at [801, 310] on button "Link Writer" at bounding box center [815, 309] width 75 height 38
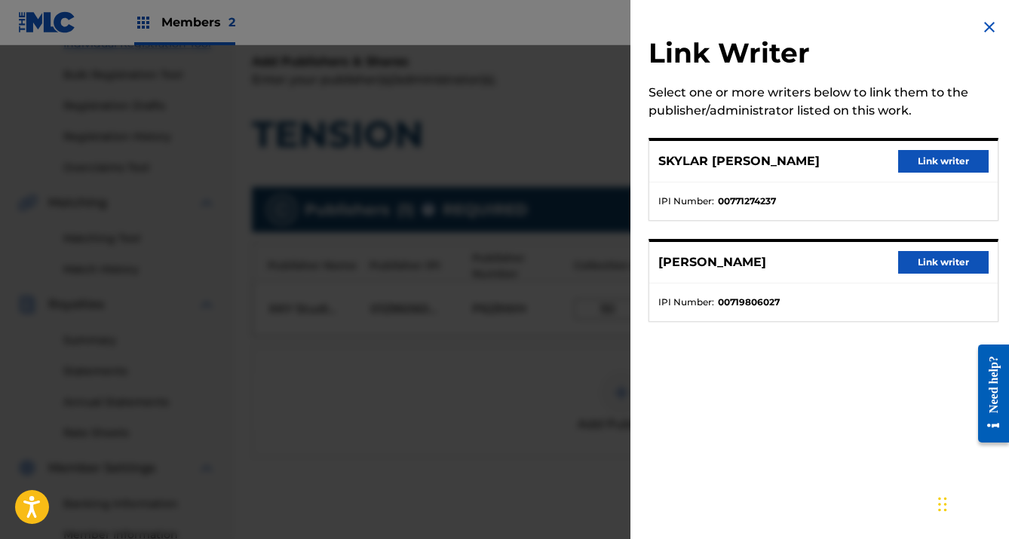
click at [954, 158] on button "Link writer" at bounding box center [943, 161] width 90 height 23
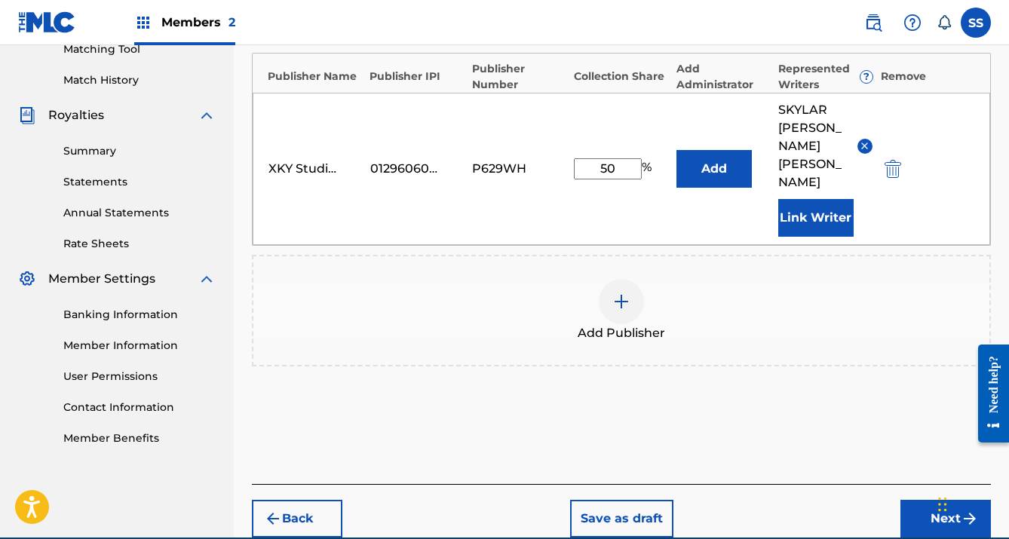
scroll to position [397, 0]
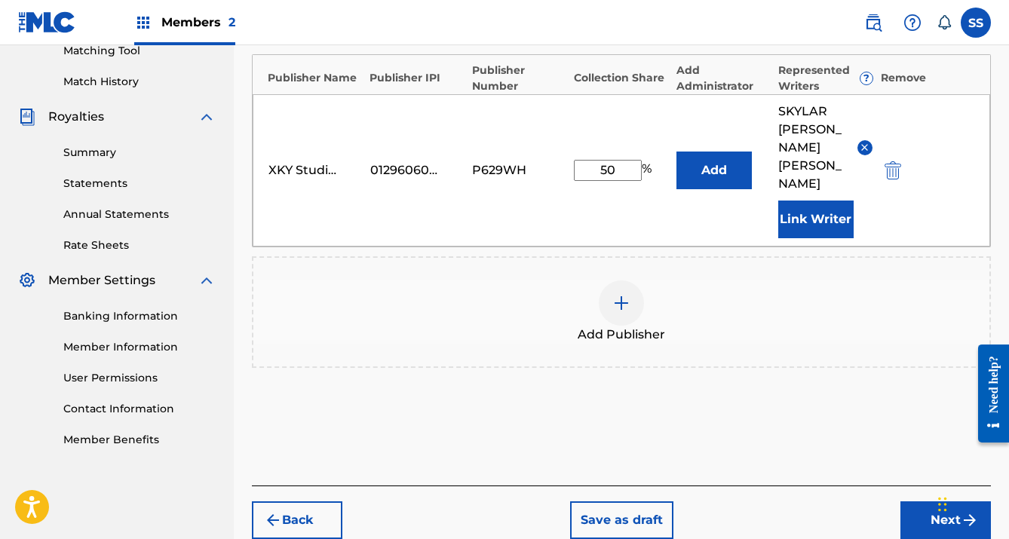
click at [921, 501] on button "Next" at bounding box center [945, 520] width 90 height 38
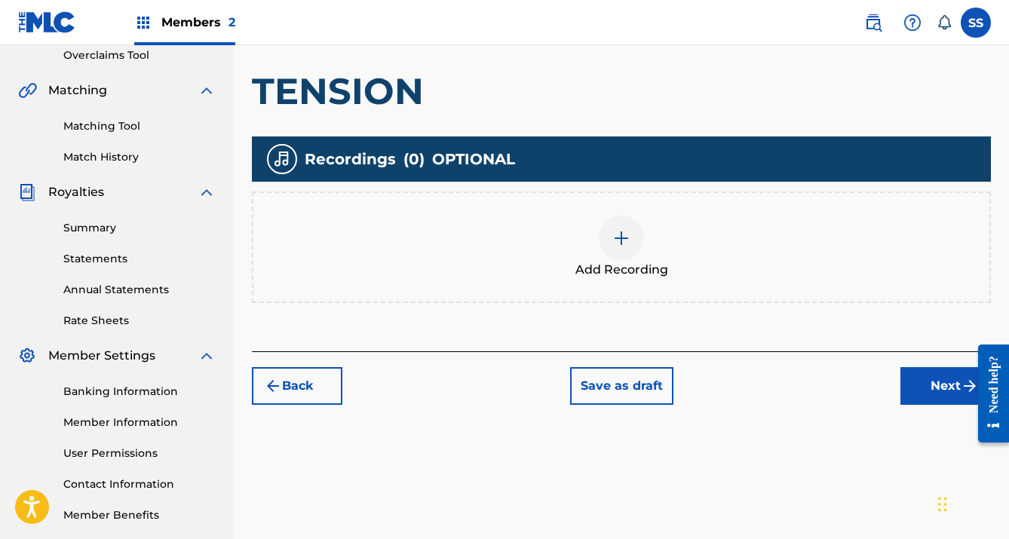
scroll to position [318, 0]
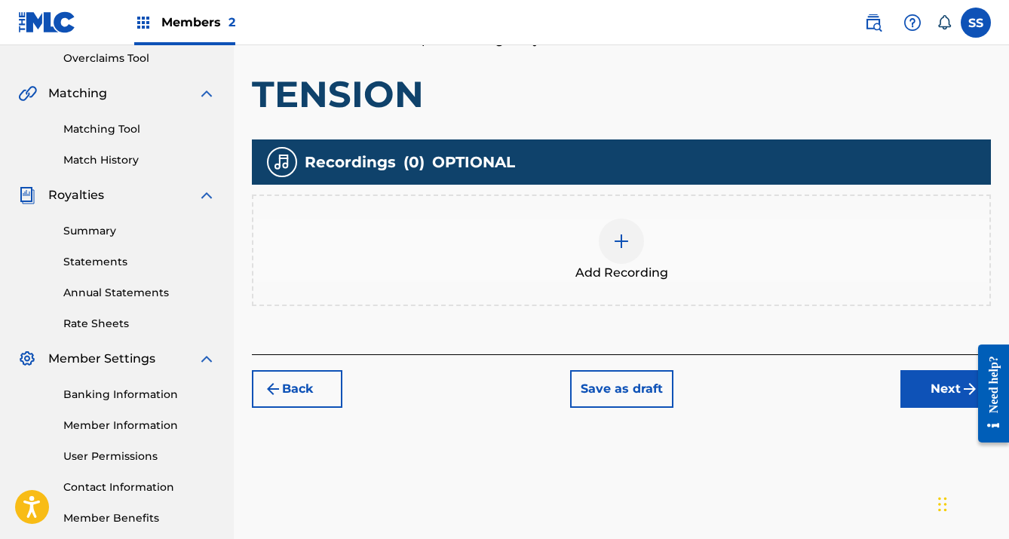
click at [933, 384] on button "Next" at bounding box center [945, 389] width 90 height 38
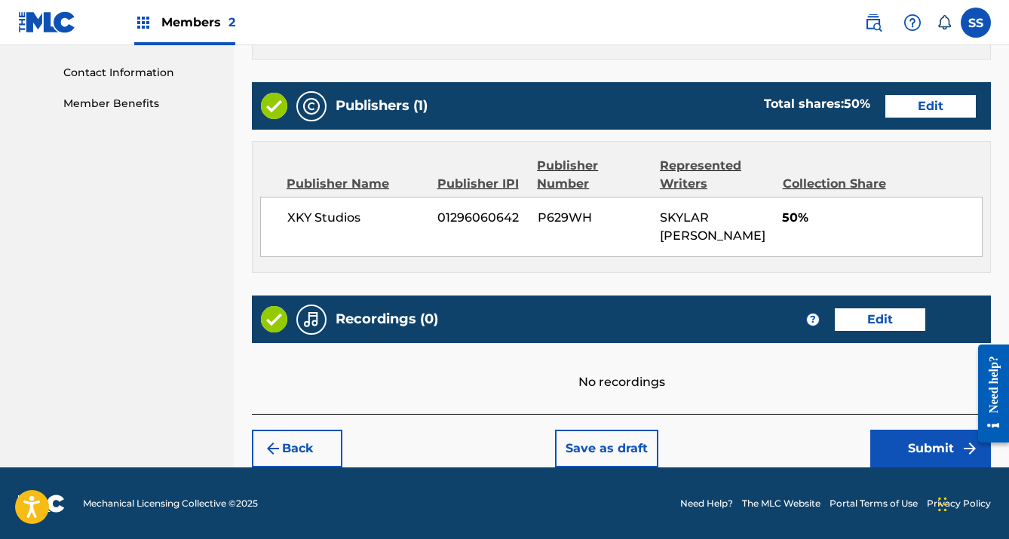
scroll to position [732, 0]
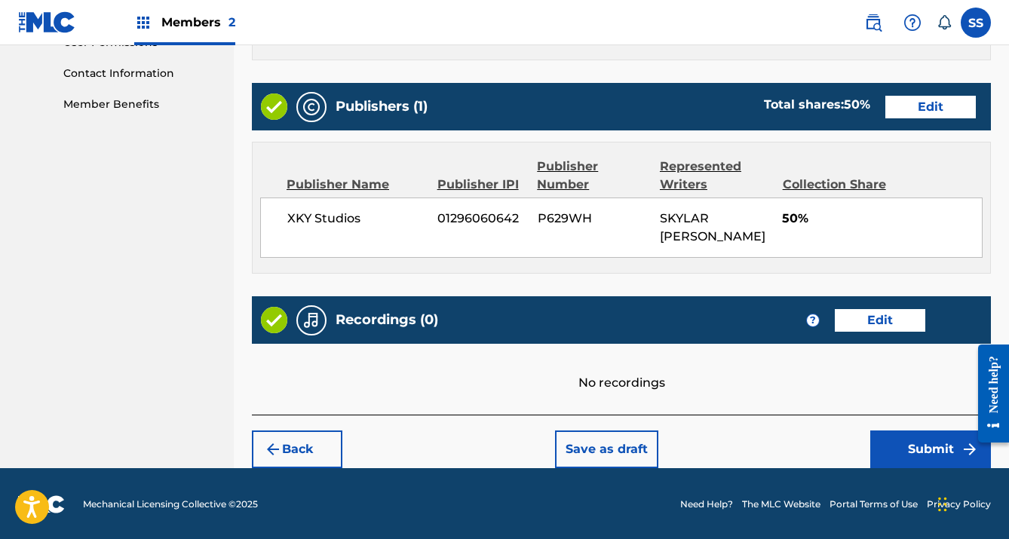
click at [931, 434] on button "Submit" at bounding box center [930, 450] width 121 height 38
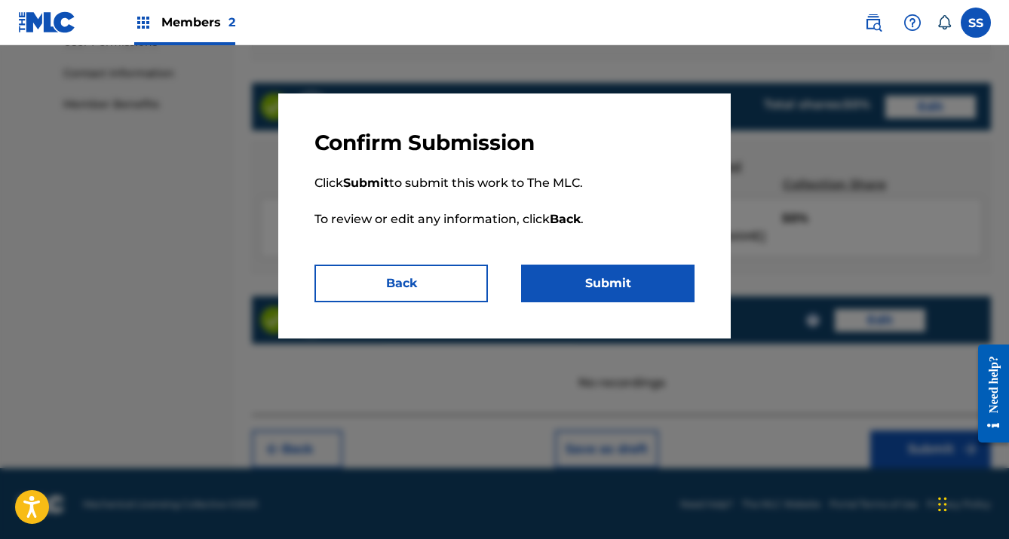
click at [641, 286] on button "Submit" at bounding box center [607, 284] width 173 height 38
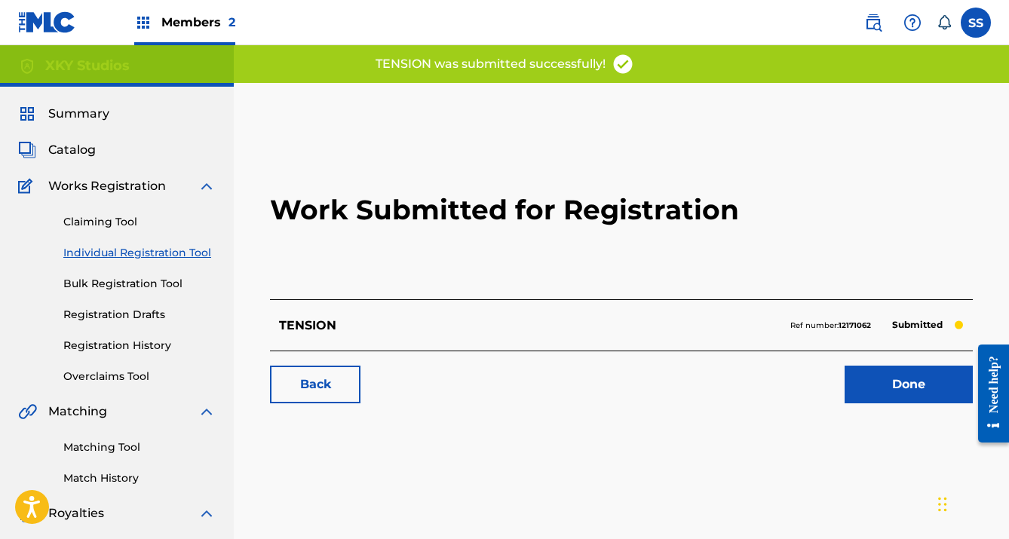
click at [892, 382] on link "Done" at bounding box center [908, 385] width 128 height 38
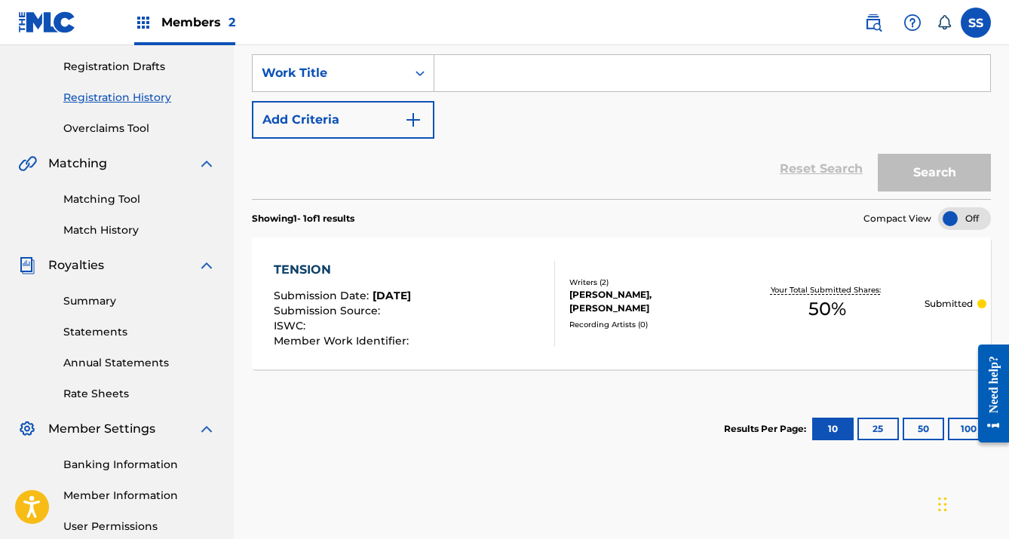
scroll to position [396, 0]
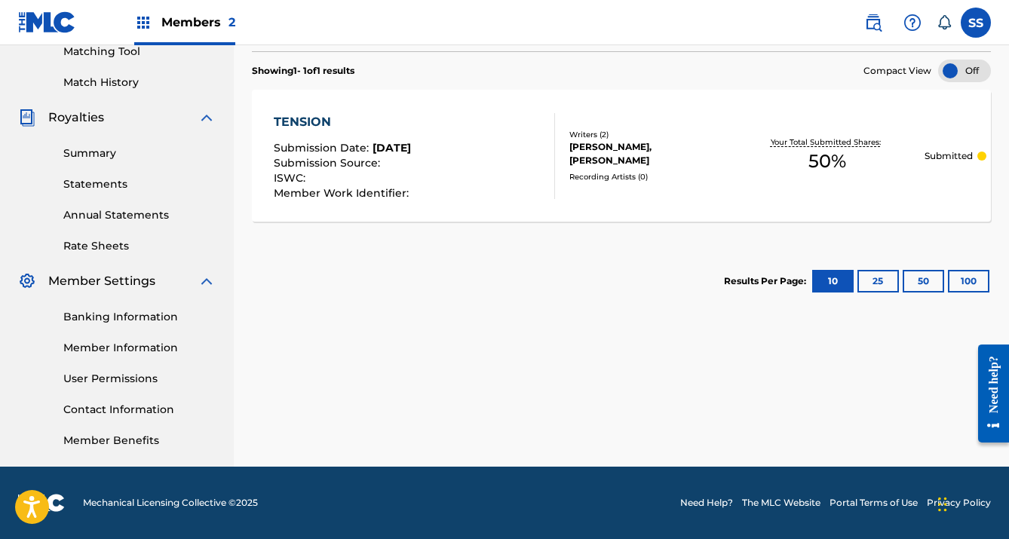
click at [106, 185] on link "Statements" at bounding box center [139, 184] width 152 height 16
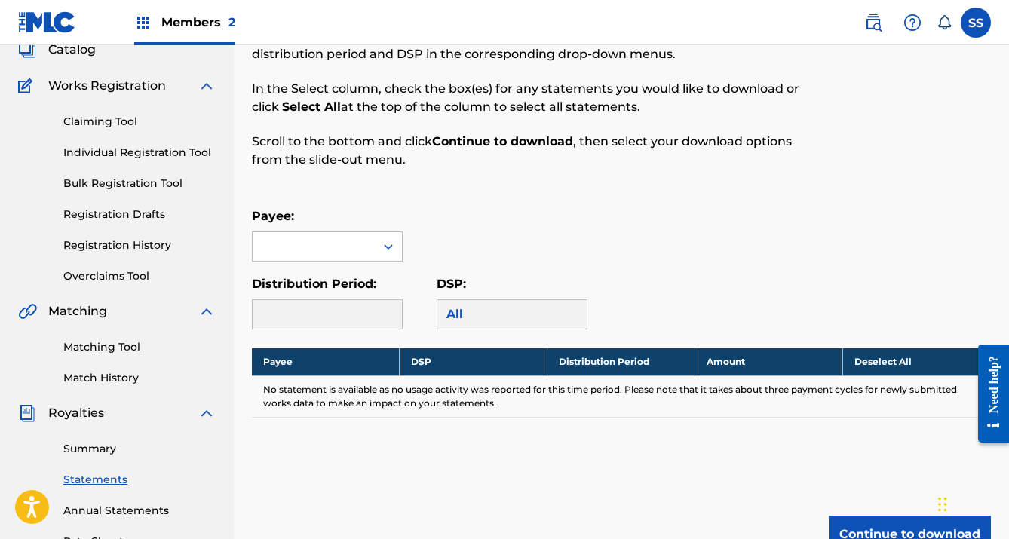
scroll to position [133, 0]
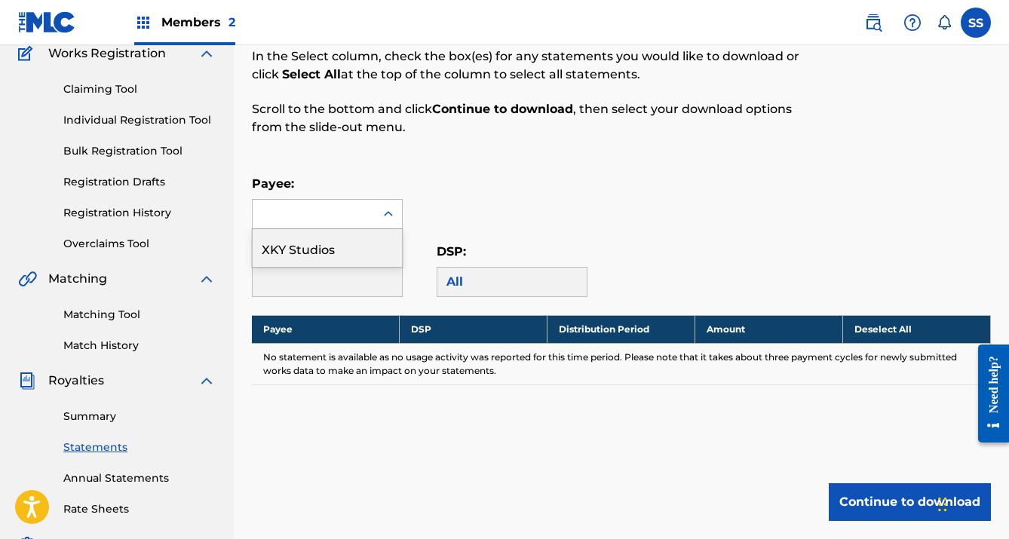
click at [362, 210] on div at bounding box center [314, 214] width 122 height 29
click at [362, 248] on div "XKY Studios" at bounding box center [327, 248] width 149 height 38
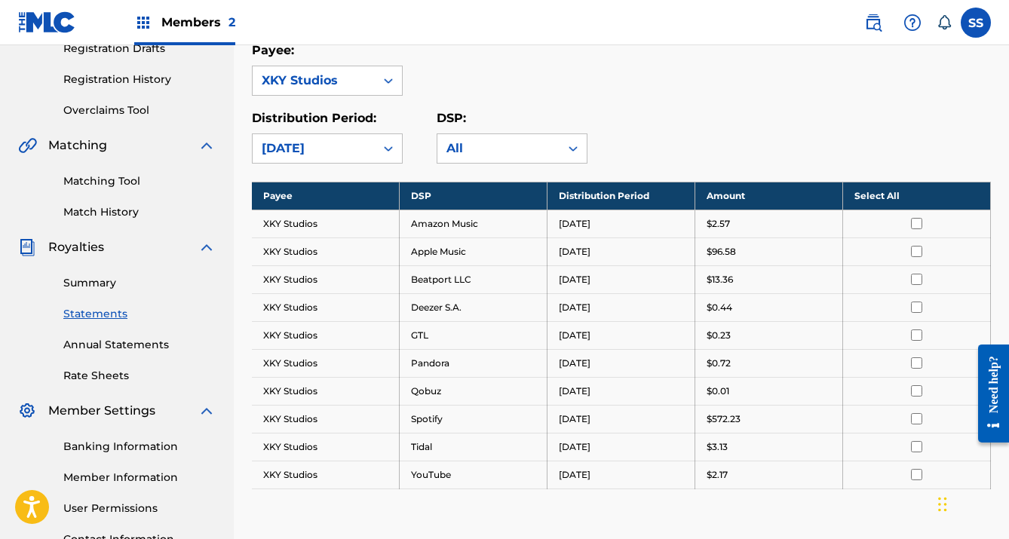
scroll to position [368, 0]
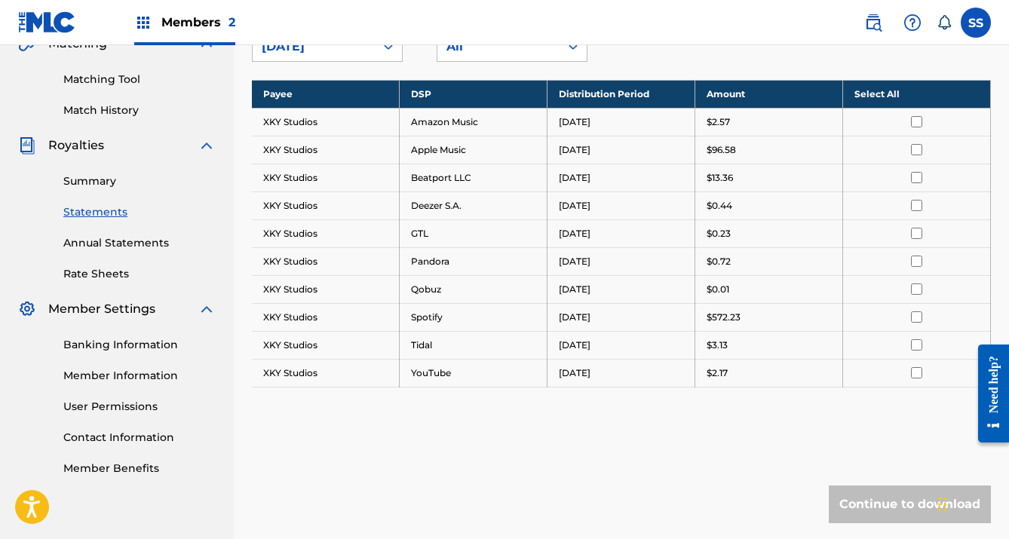
click at [110, 250] on link "Annual Statements" at bounding box center [139, 243] width 152 height 16
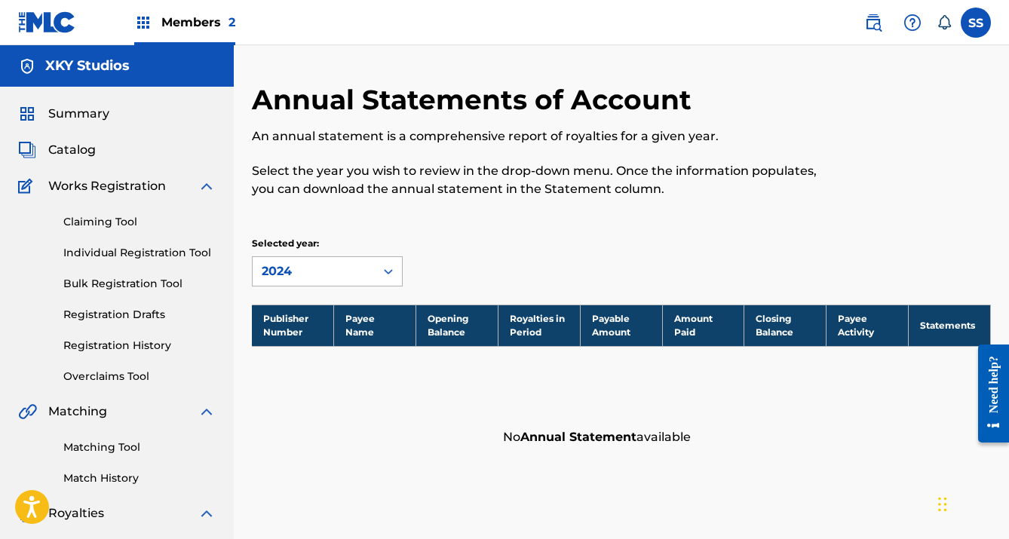
click at [365, 266] on div "2024" at bounding box center [314, 271] width 104 height 18
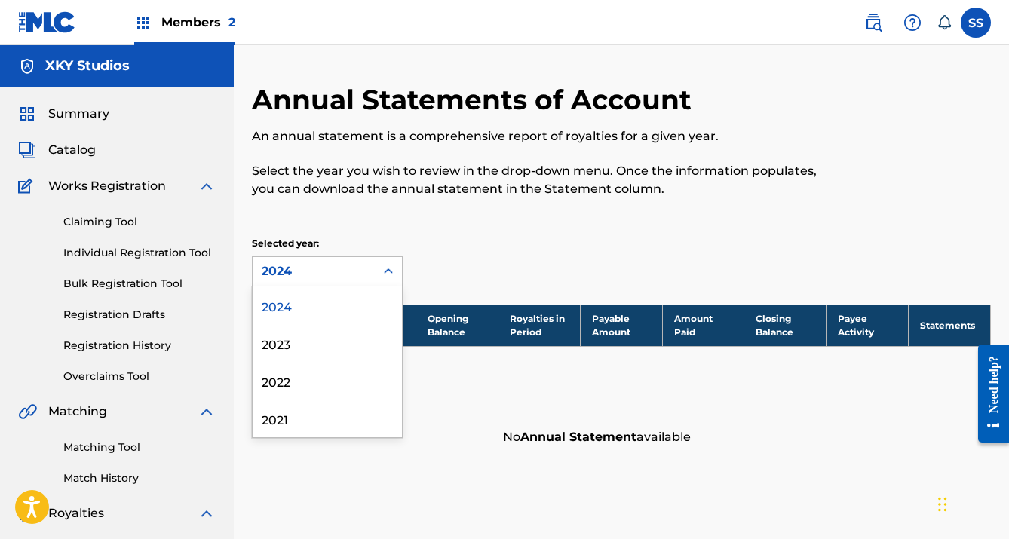
click at [185, 339] on link "Registration History" at bounding box center [139, 346] width 152 height 16
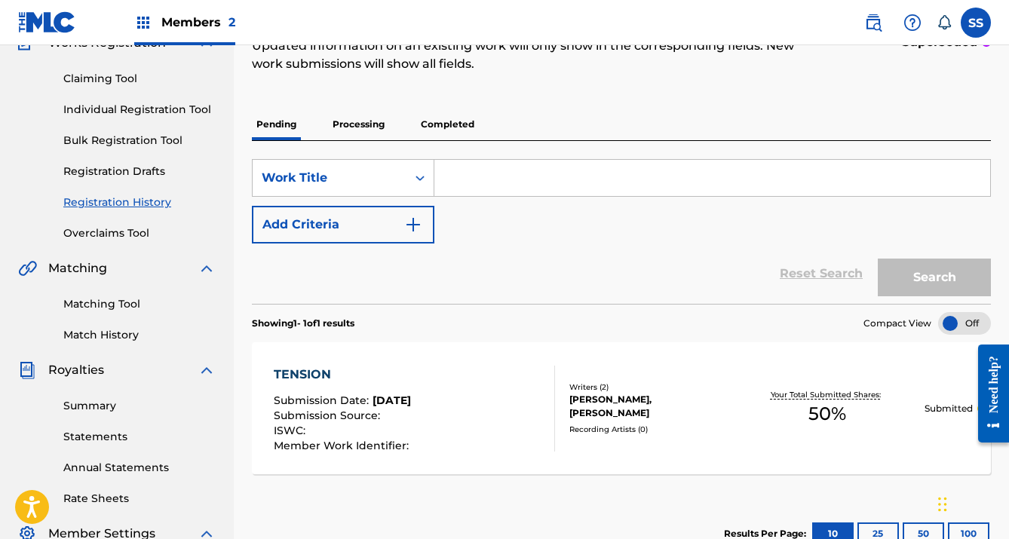
scroll to position [191, 0]
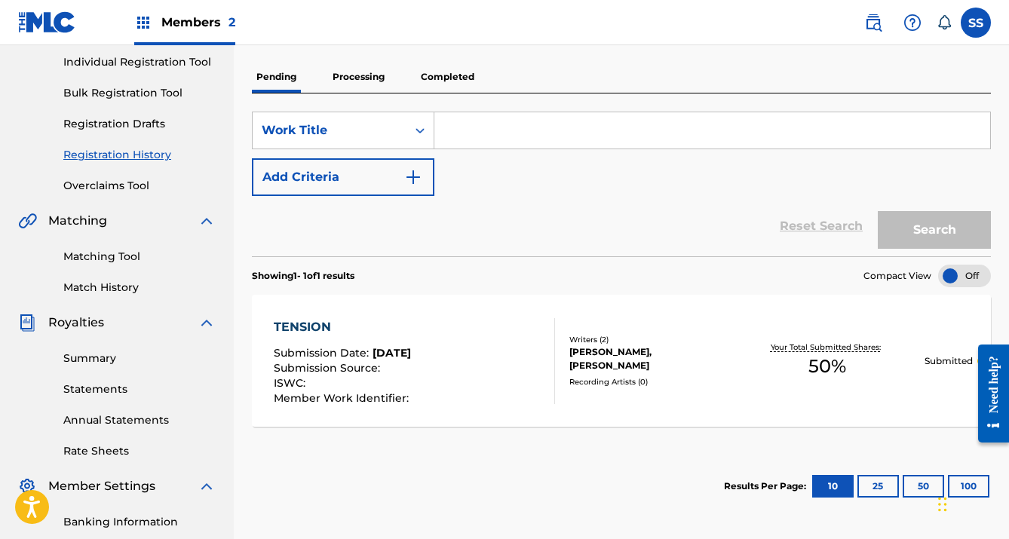
click at [109, 385] on link "Statements" at bounding box center [139, 390] width 152 height 16
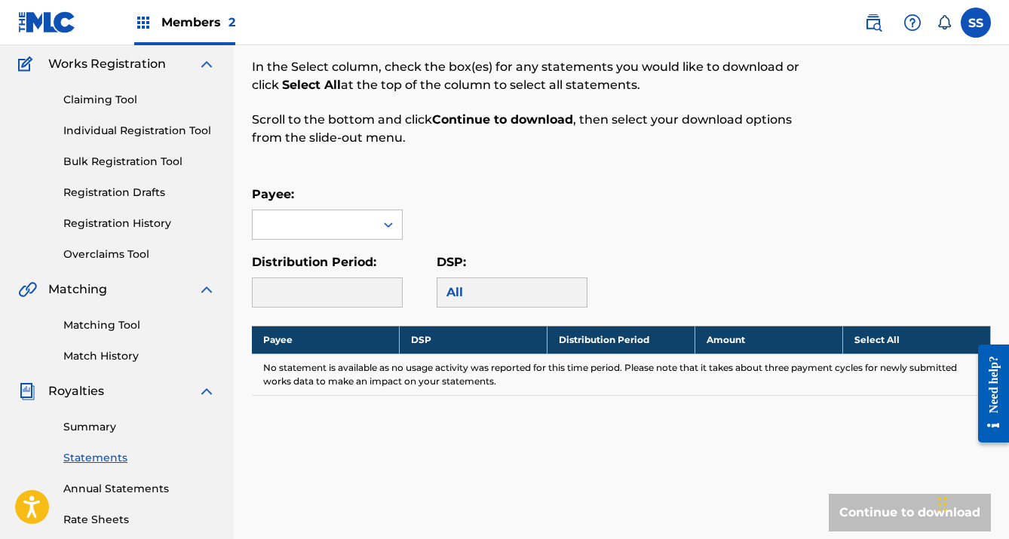
scroll to position [129, 0]
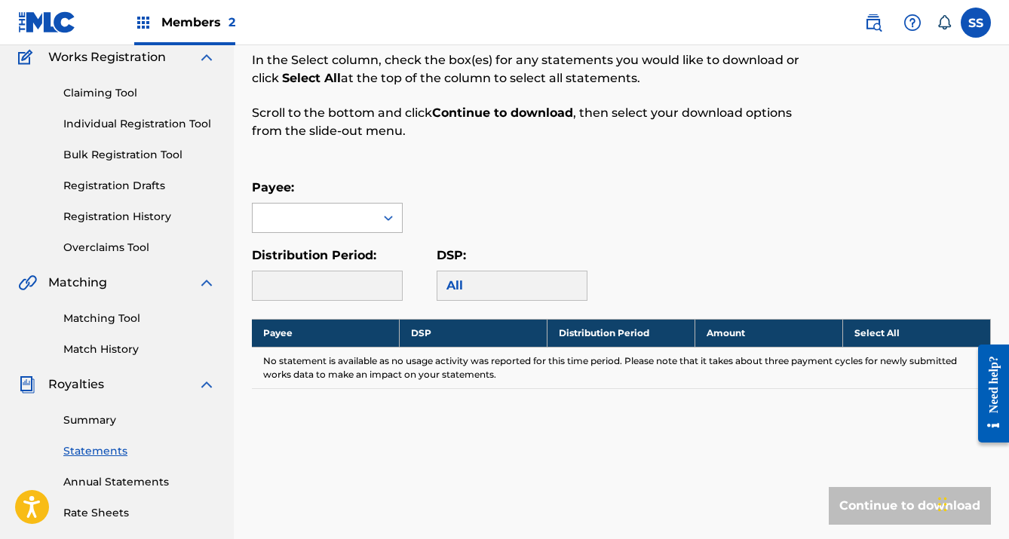
click at [360, 211] on div at bounding box center [314, 218] width 122 height 29
click at [360, 261] on div "XKY Studios" at bounding box center [327, 252] width 149 height 38
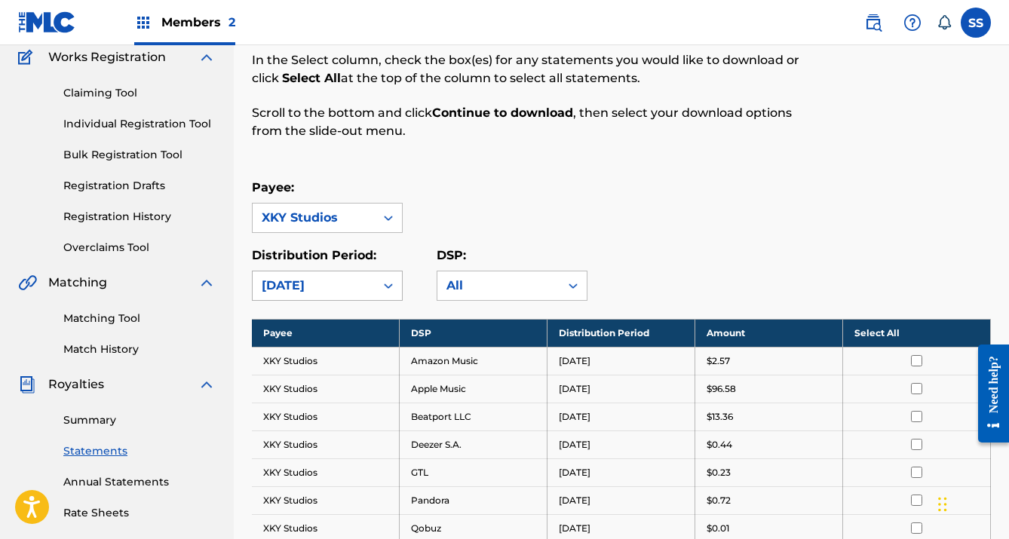
click at [360, 286] on div "[DATE]" at bounding box center [314, 286] width 104 height 18
click at [358, 288] on div "[DATE]" at bounding box center [314, 286] width 104 height 18
click at [477, 283] on div "All" at bounding box center [498, 286] width 104 height 18
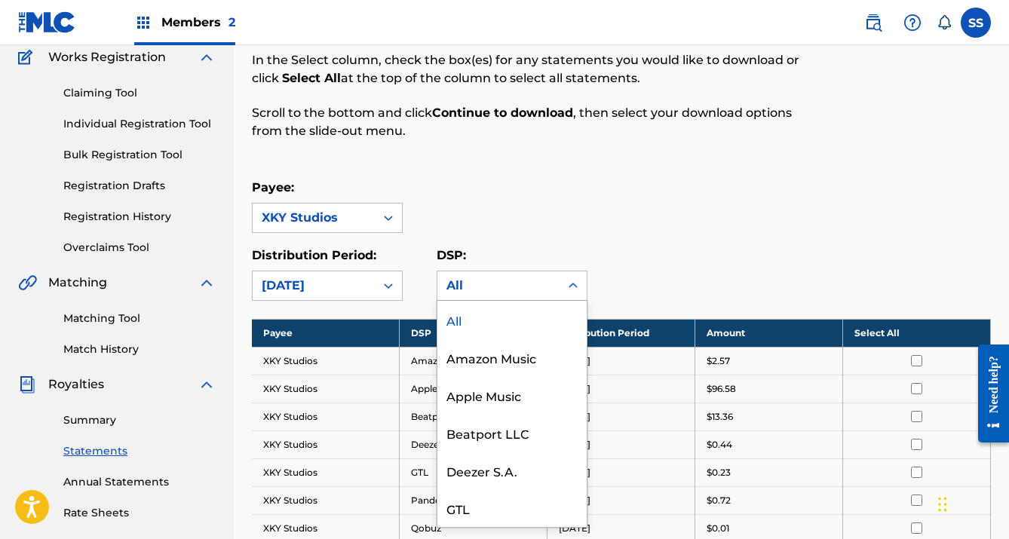
click at [477, 283] on div "All" at bounding box center [498, 286] width 104 height 18
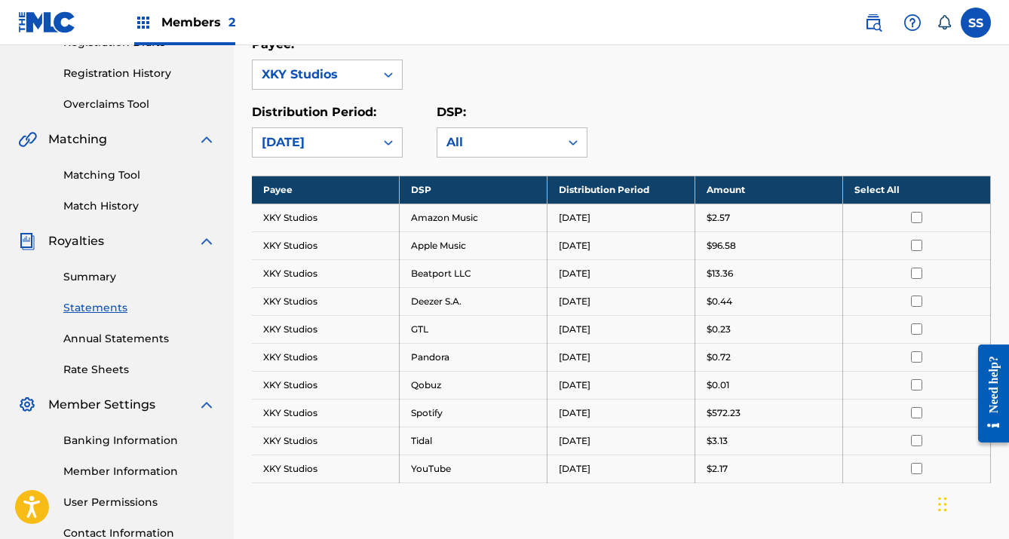
scroll to position [345, 0]
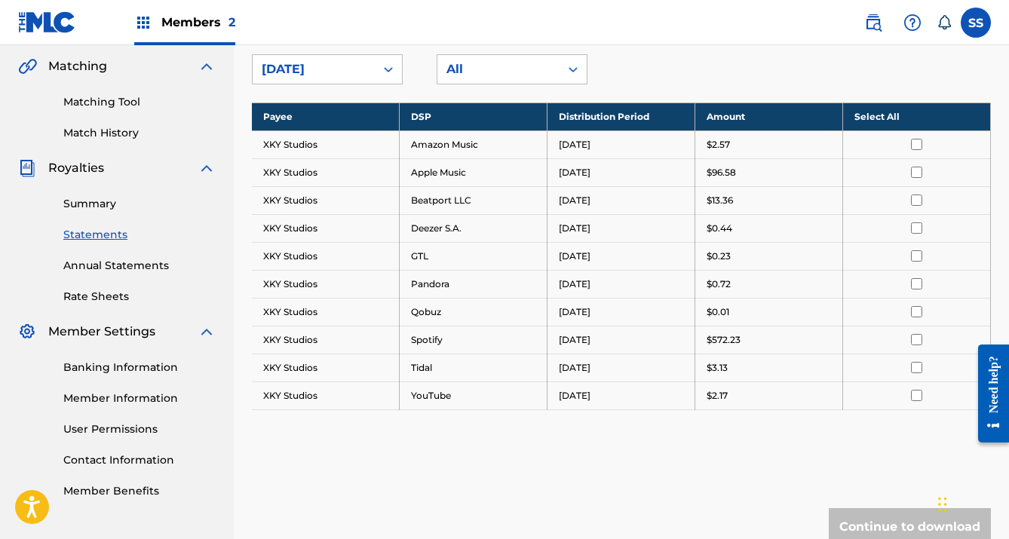
click at [896, 124] on th "Select All" at bounding box center [917, 117] width 148 height 28
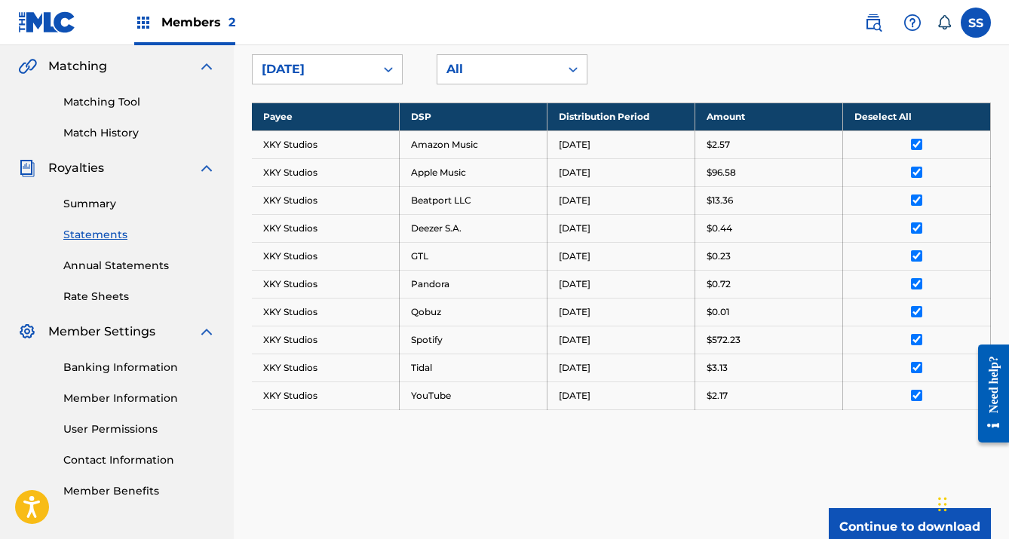
click at [101, 204] on link "Summary" at bounding box center [139, 204] width 152 height 16
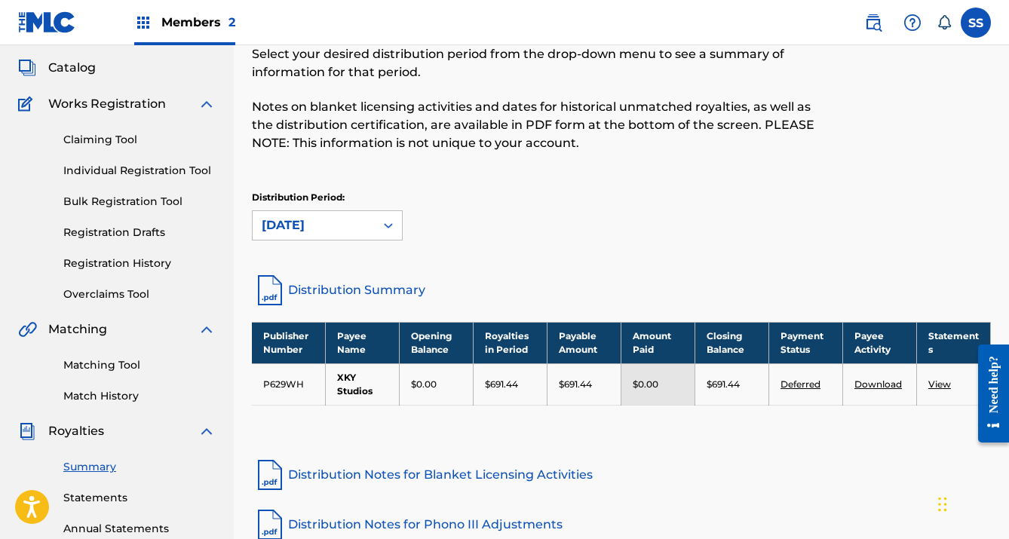
scroll to position [97, 0]
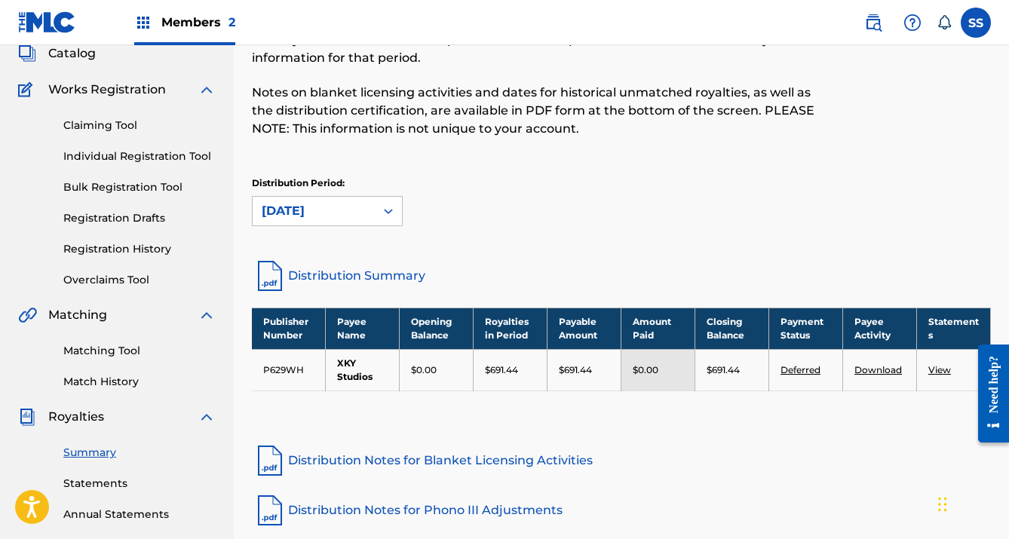
click at [874, 370] on link "Download" at bounding box center [877, 369] width 47 height 11
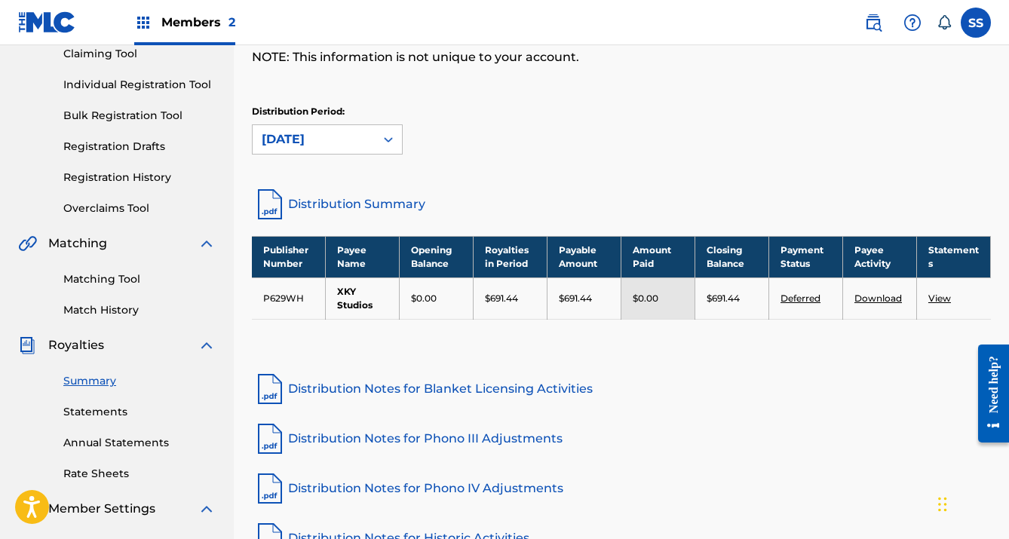
scroll to position [270, 0]
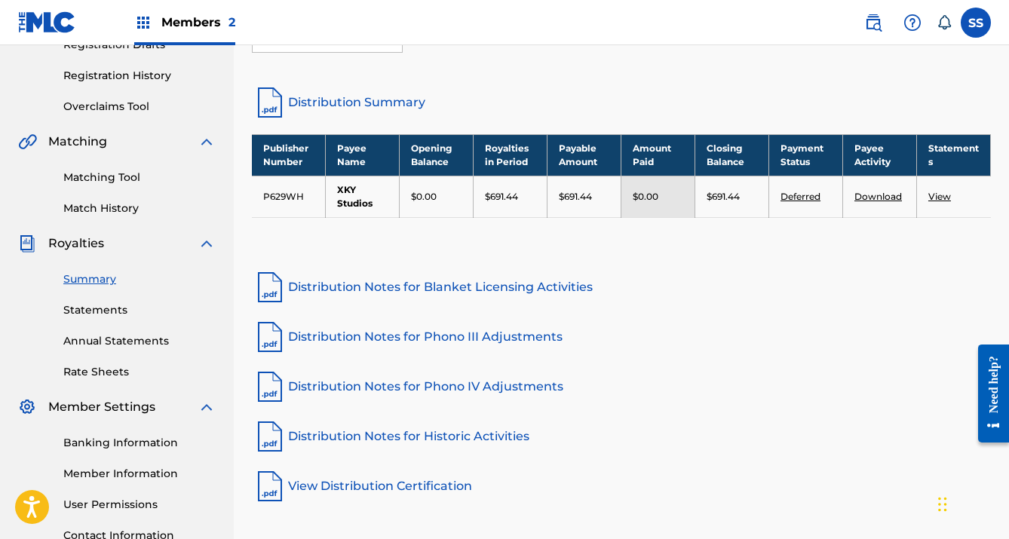
click at [797, 196] on link "Deferred" at bounding box center [800, 196] width 40 height 11
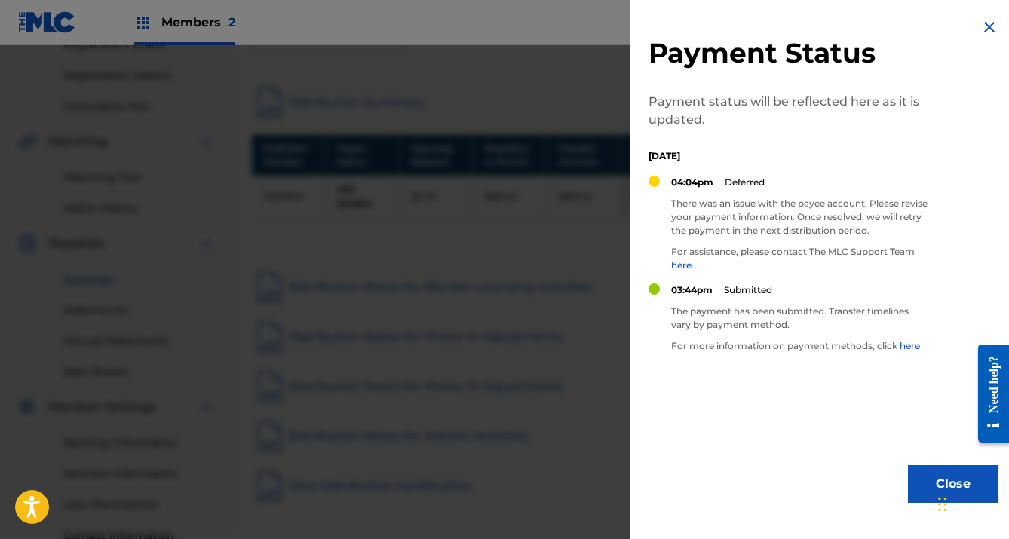
click at [984, 23] on img at bounding box center [989, 27] width 18 height 18
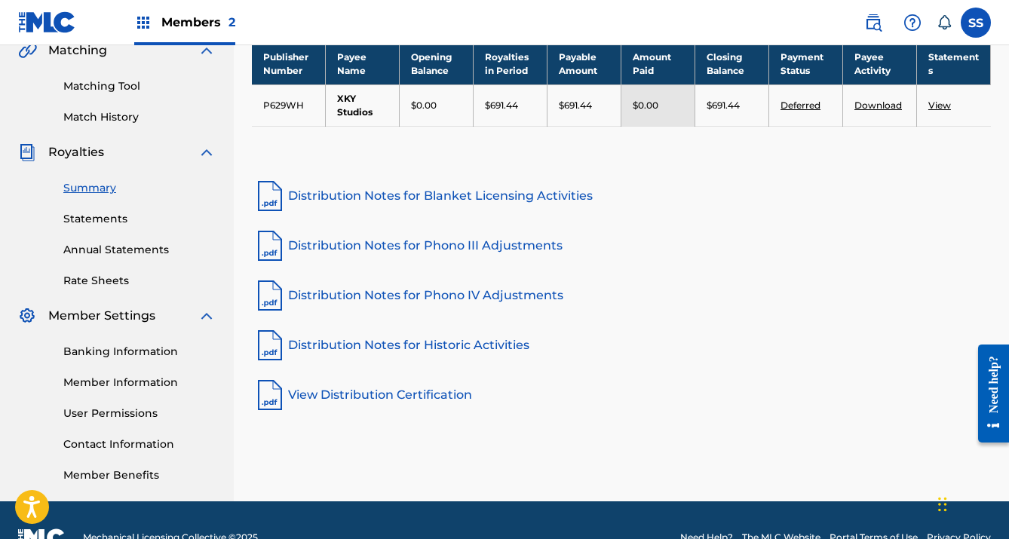
scroll to position [358, 0]
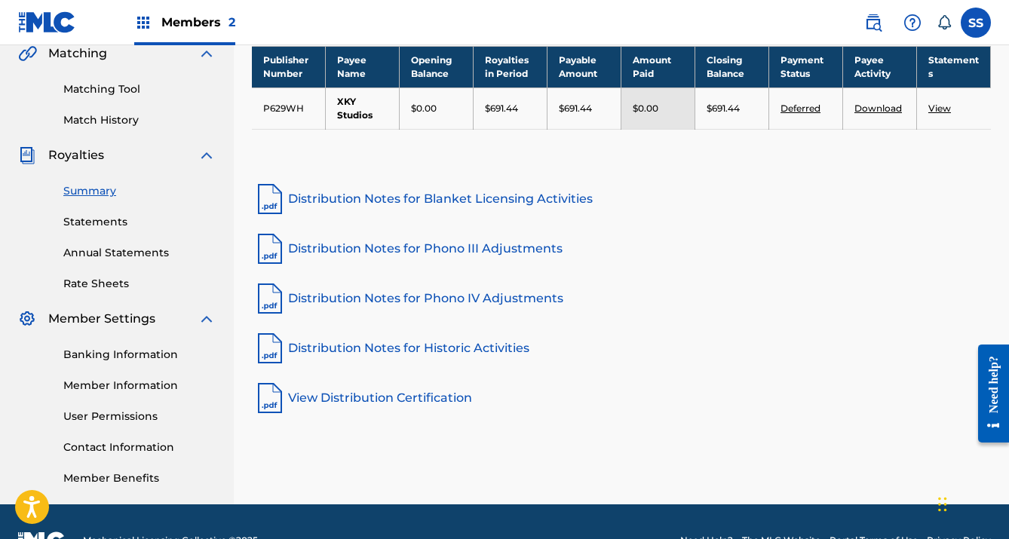
click at [121, 356] on link "Banking Information" at bounding box center [139, 355] width 152 height 16
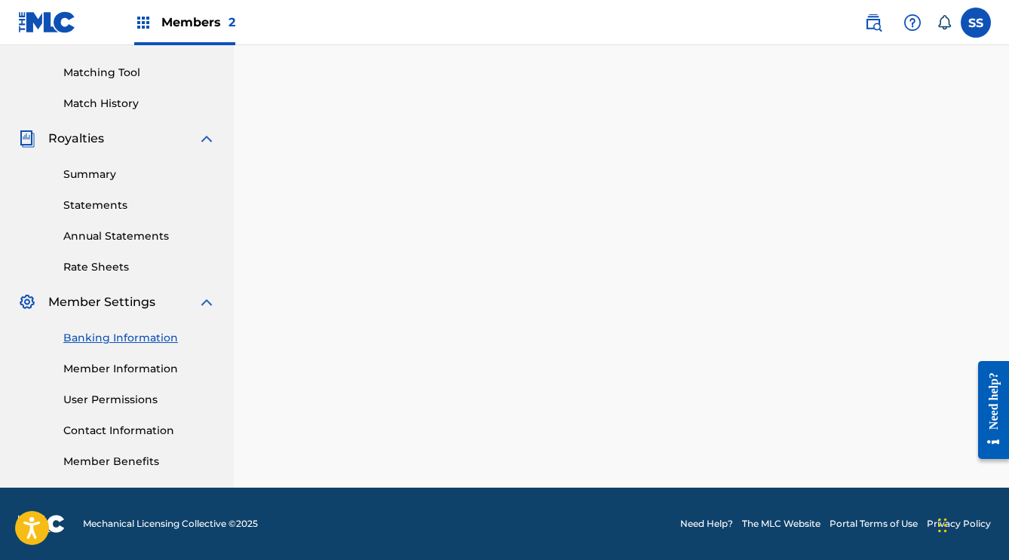
scroll to position [375, 0]
click at [115, 241] on link "Annual Statements" at bounding box center [139, 236] width 152 height 16
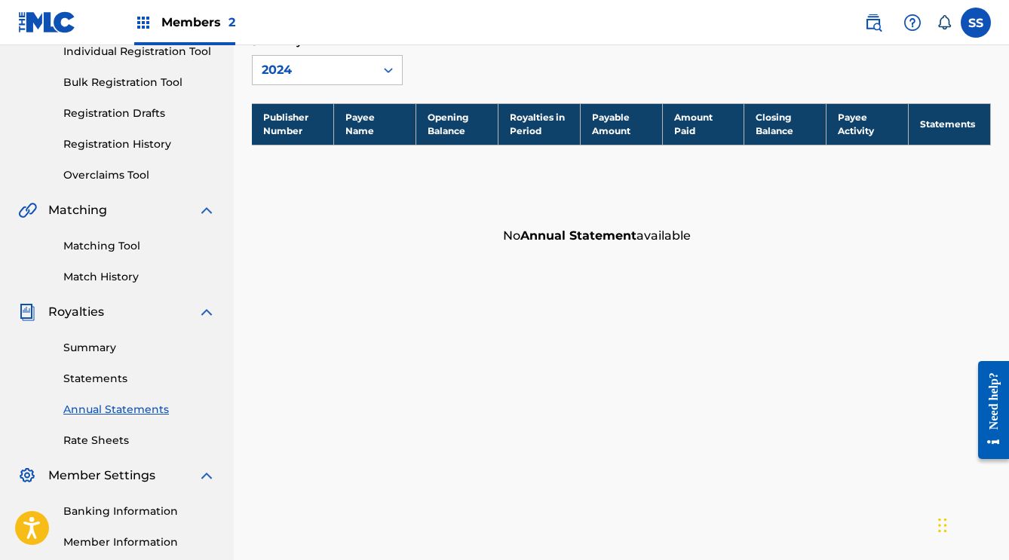
scroll to position [265, 0]
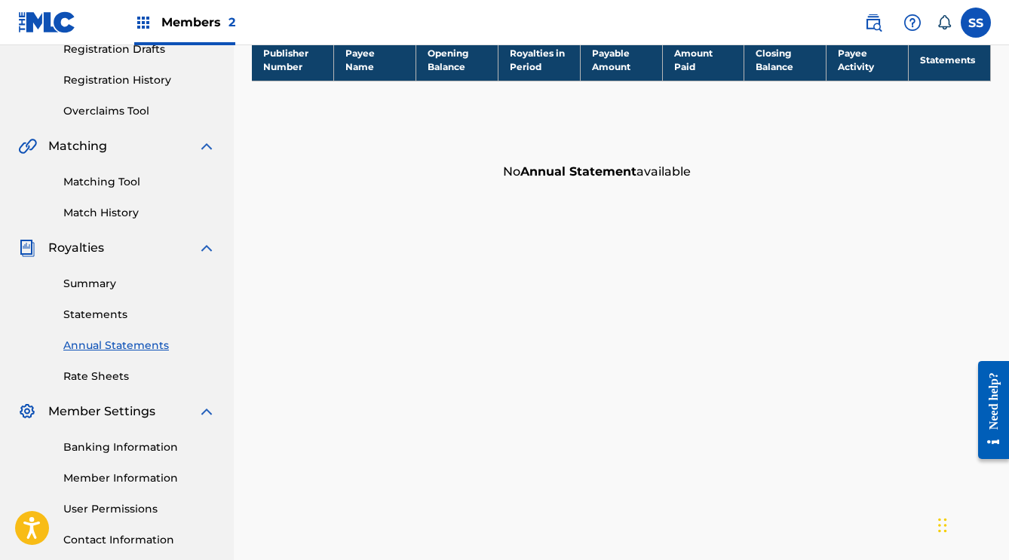
click at [82, 291] on link "Summary" at bounding box center [139, 284] width 152 height 16
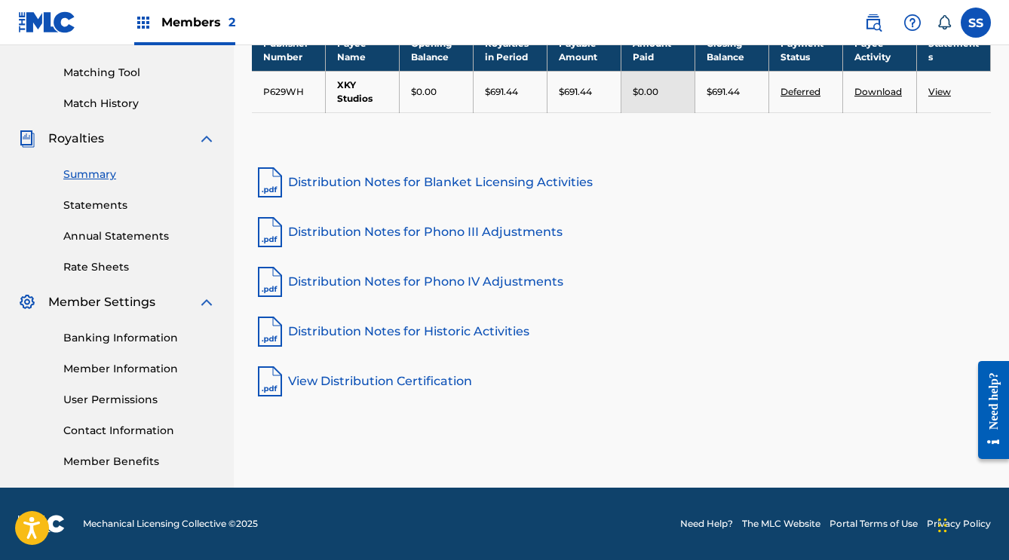
scroll to position [375, 0]
